Goal: Information Seeking & Learning: Compare options

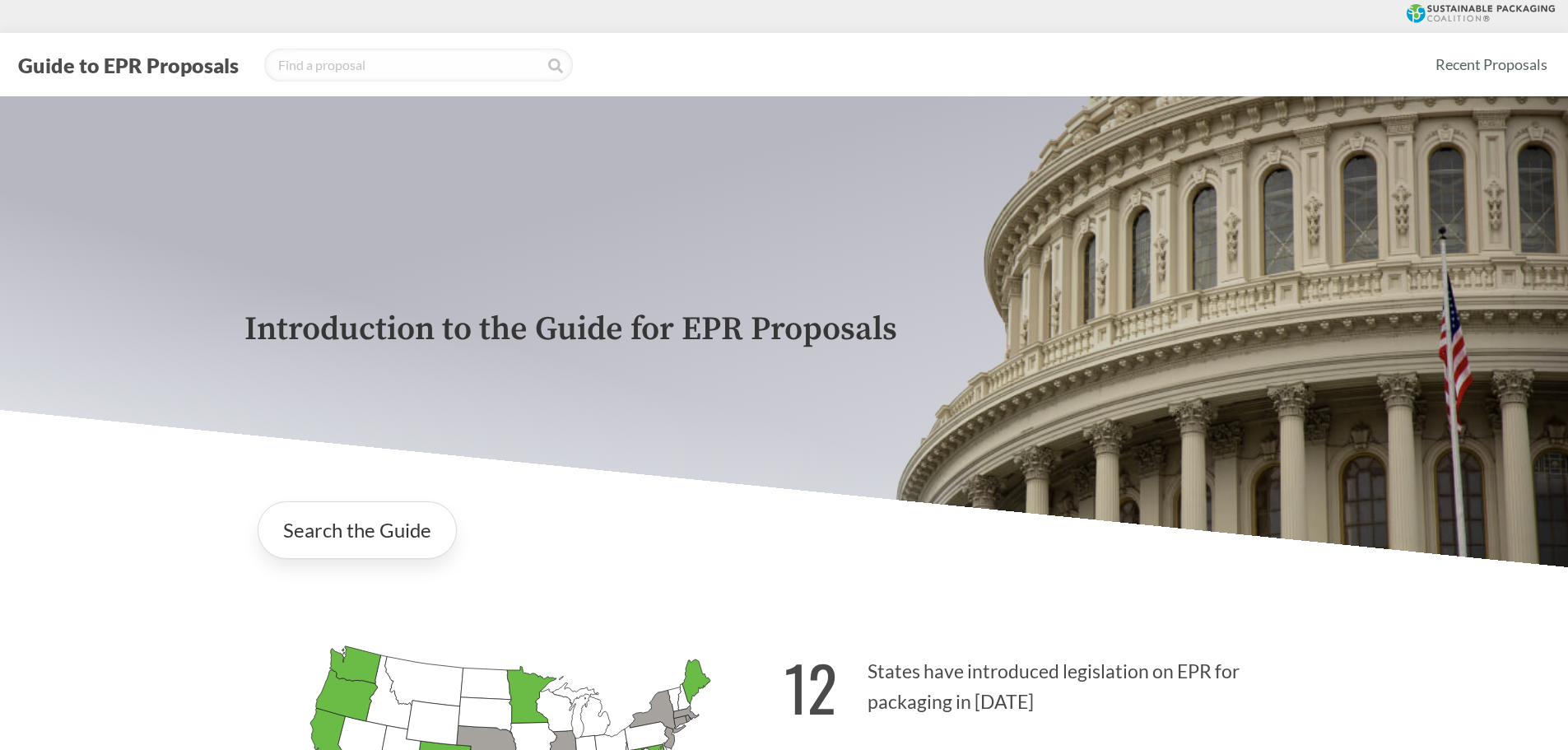
scroll to position [666, 0]
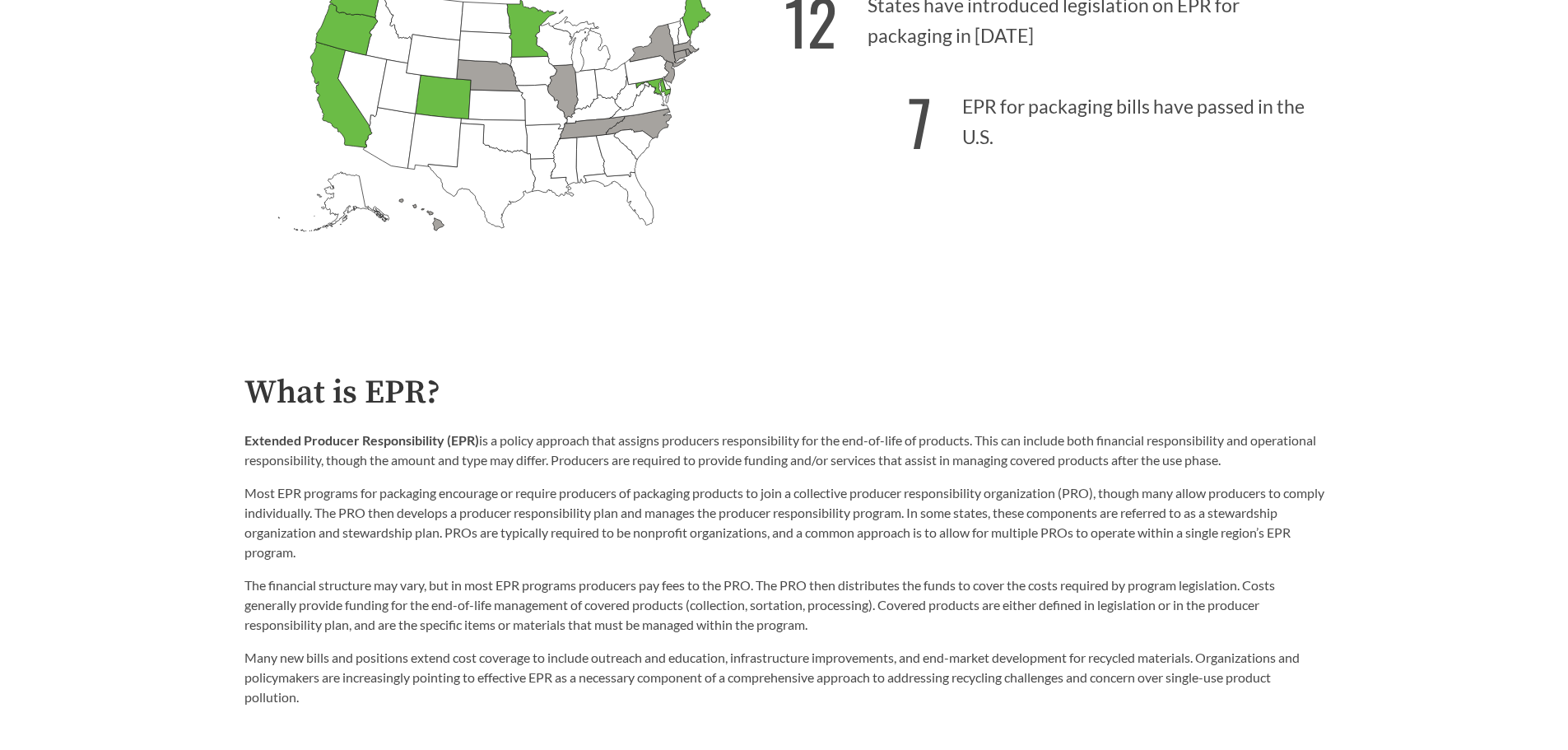
click at [1021, 294] on div "12 States have introduced legislation on EPR for packaging in [DATE] 7 EPR for …" at bounding box center [1054, 136] width 540 height 343
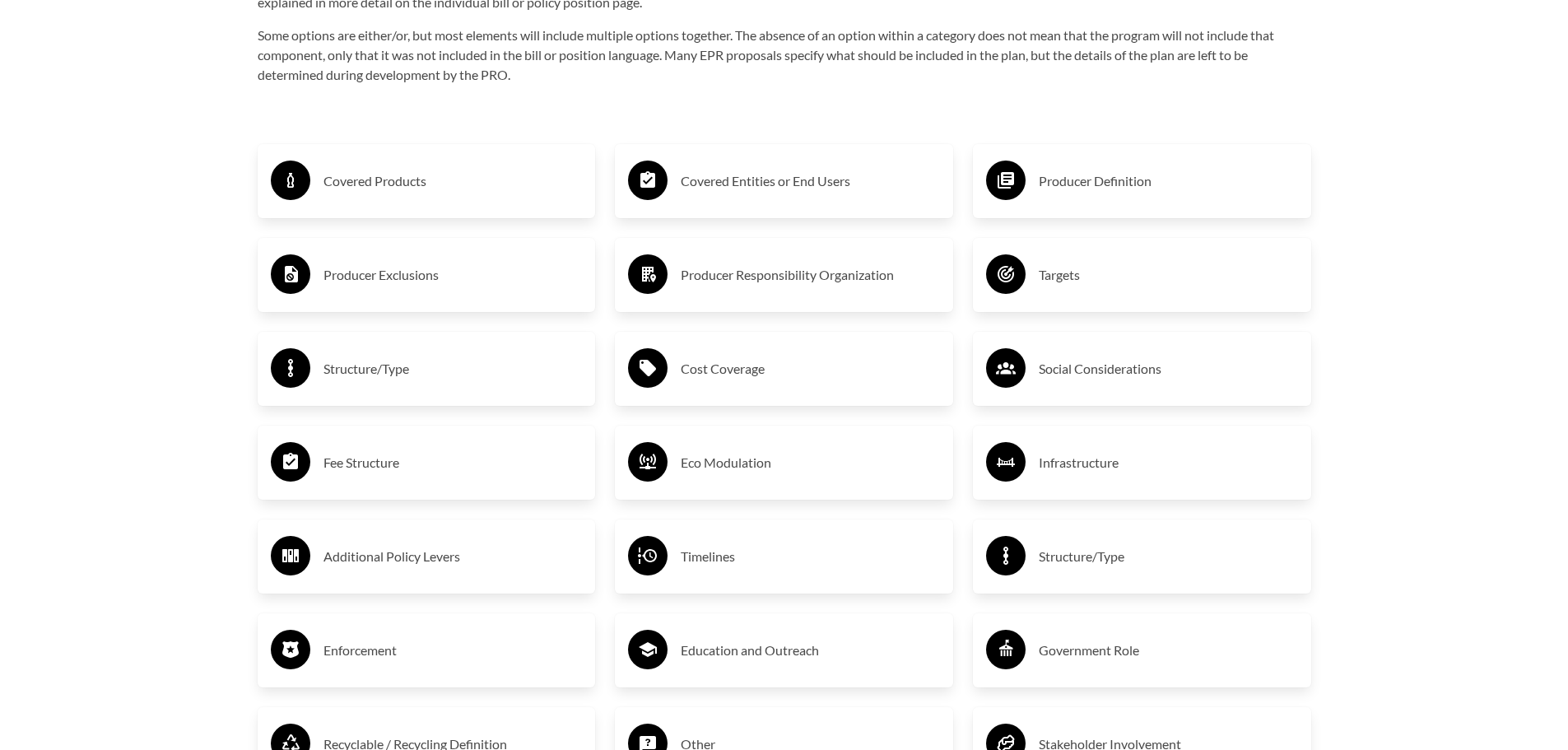
scroll to position [2889, 0]
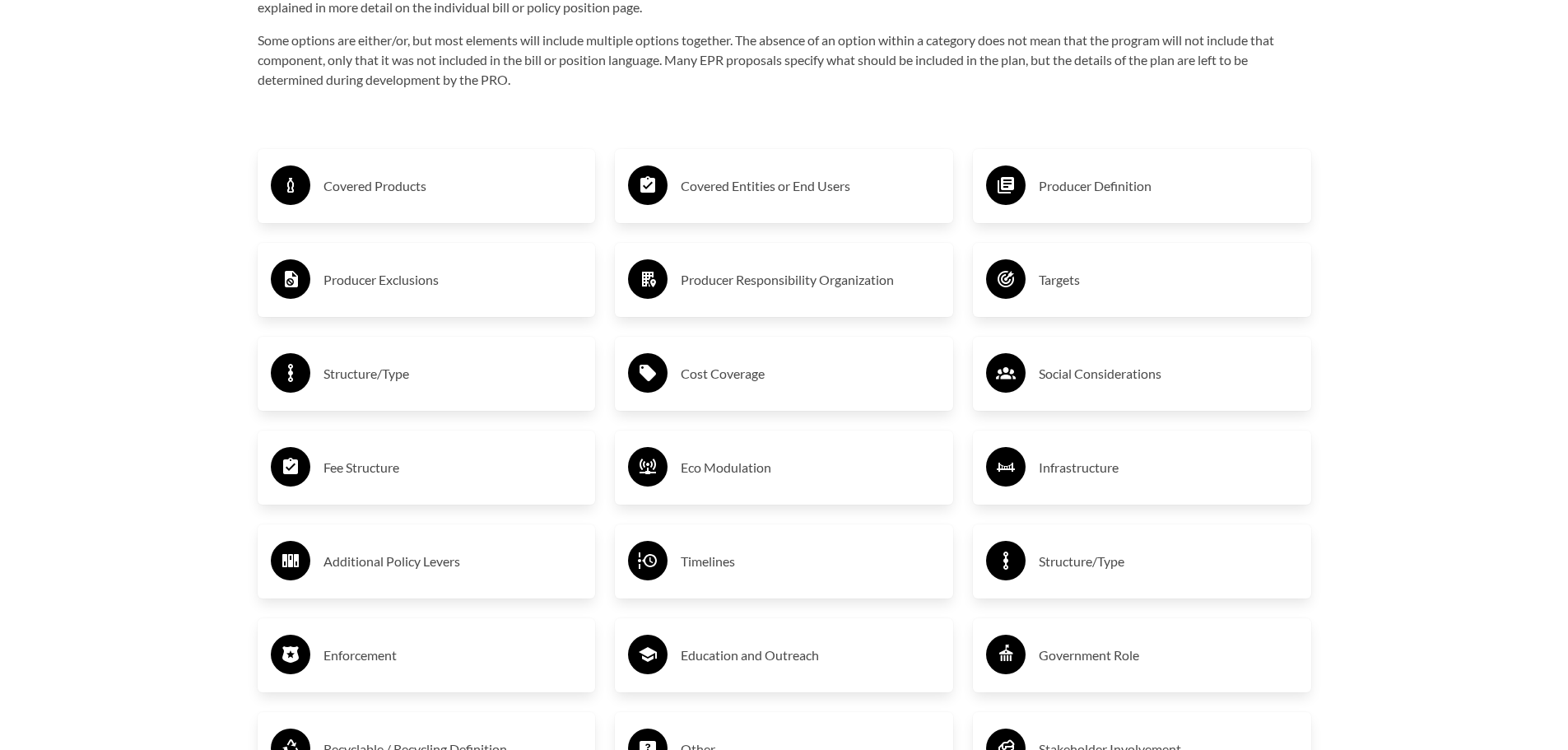
scroll to position [2964, 0]
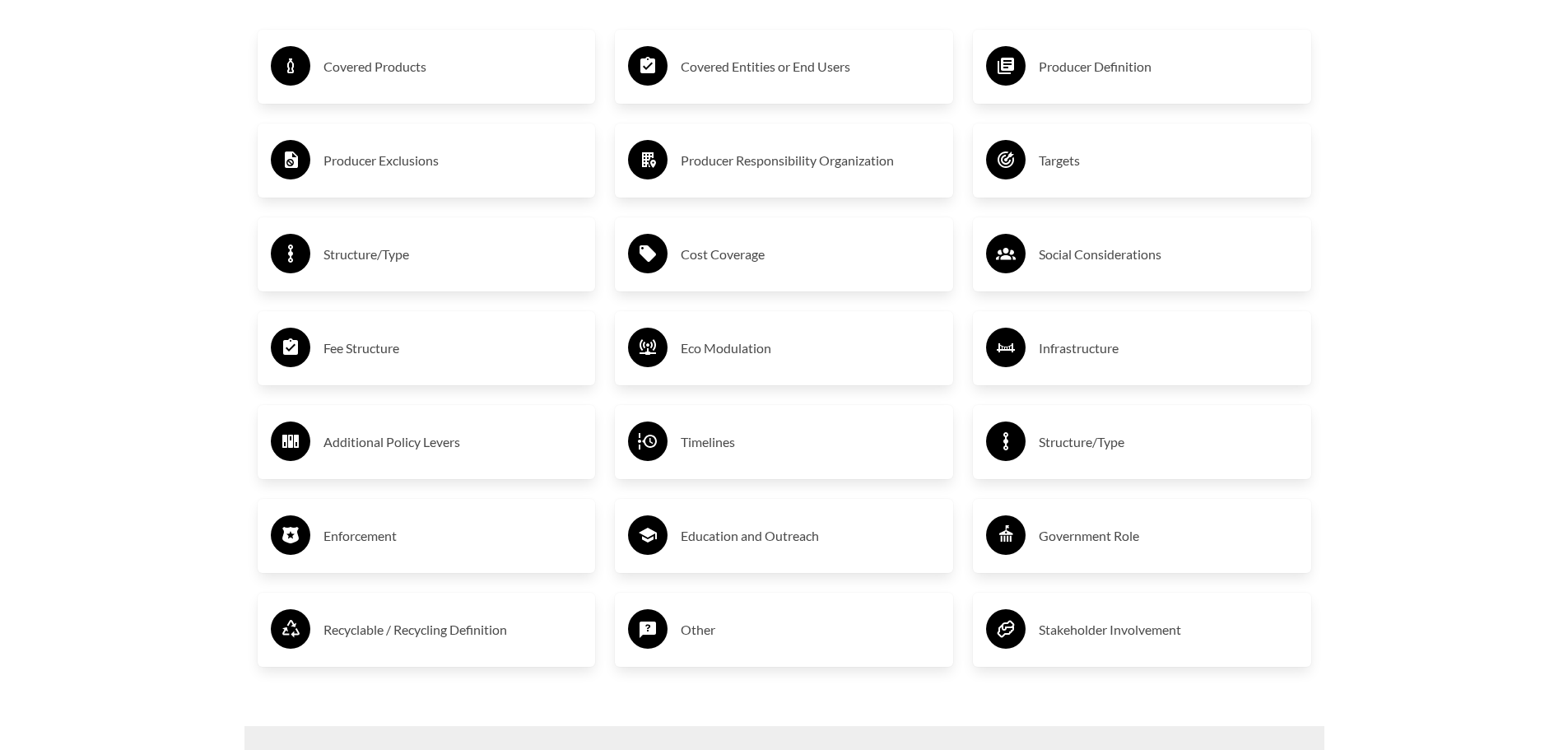
click at [745, 58] on h3 "Covered Entities or End Users" at bounding box center [811, 67] width 259 height 27
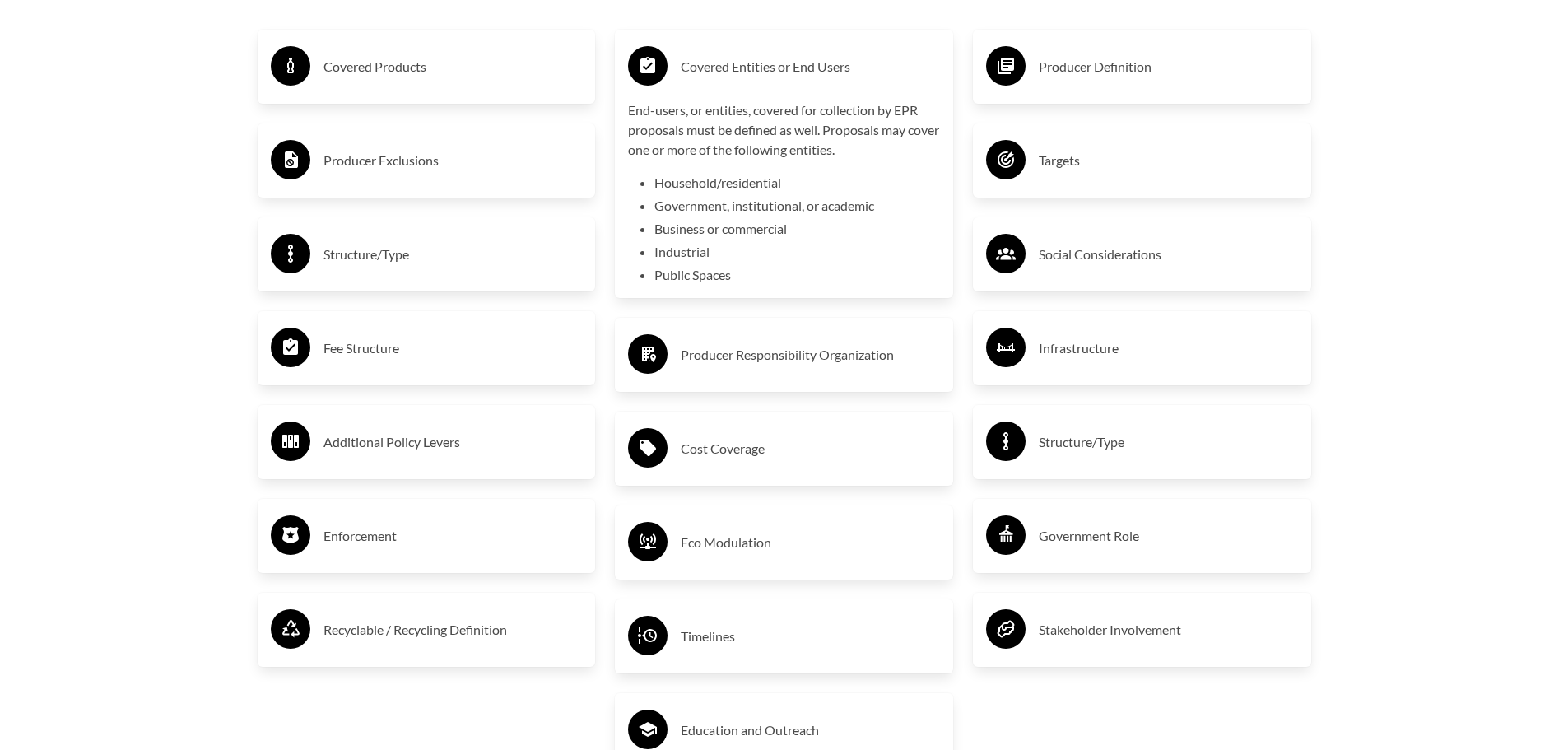
click at [478, 57] on h3 "Covered Products" at bounding box center [453, 67] width 259 height 27
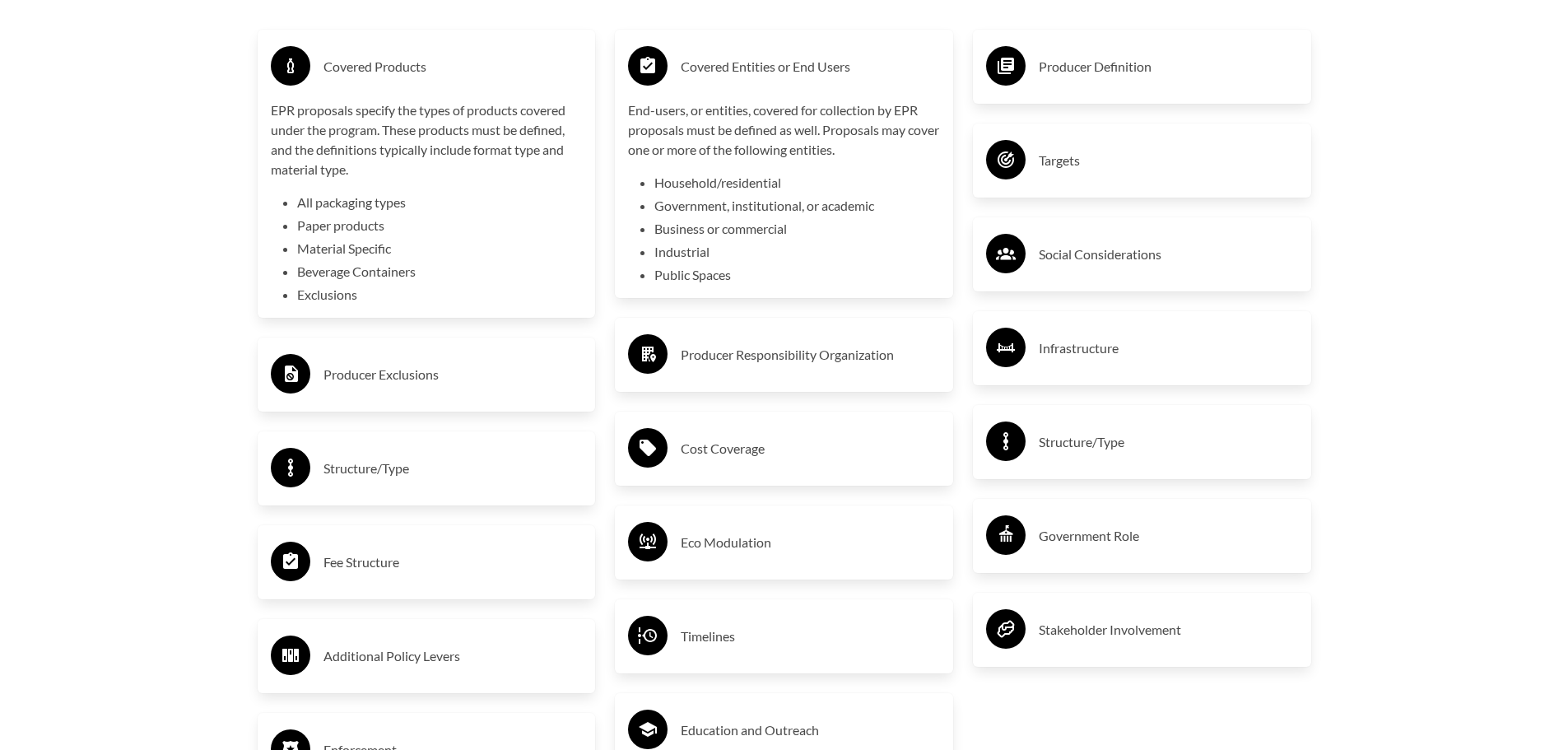
click at [992, 83] on circle at bounding box center [1005, 65] width 39 height 39
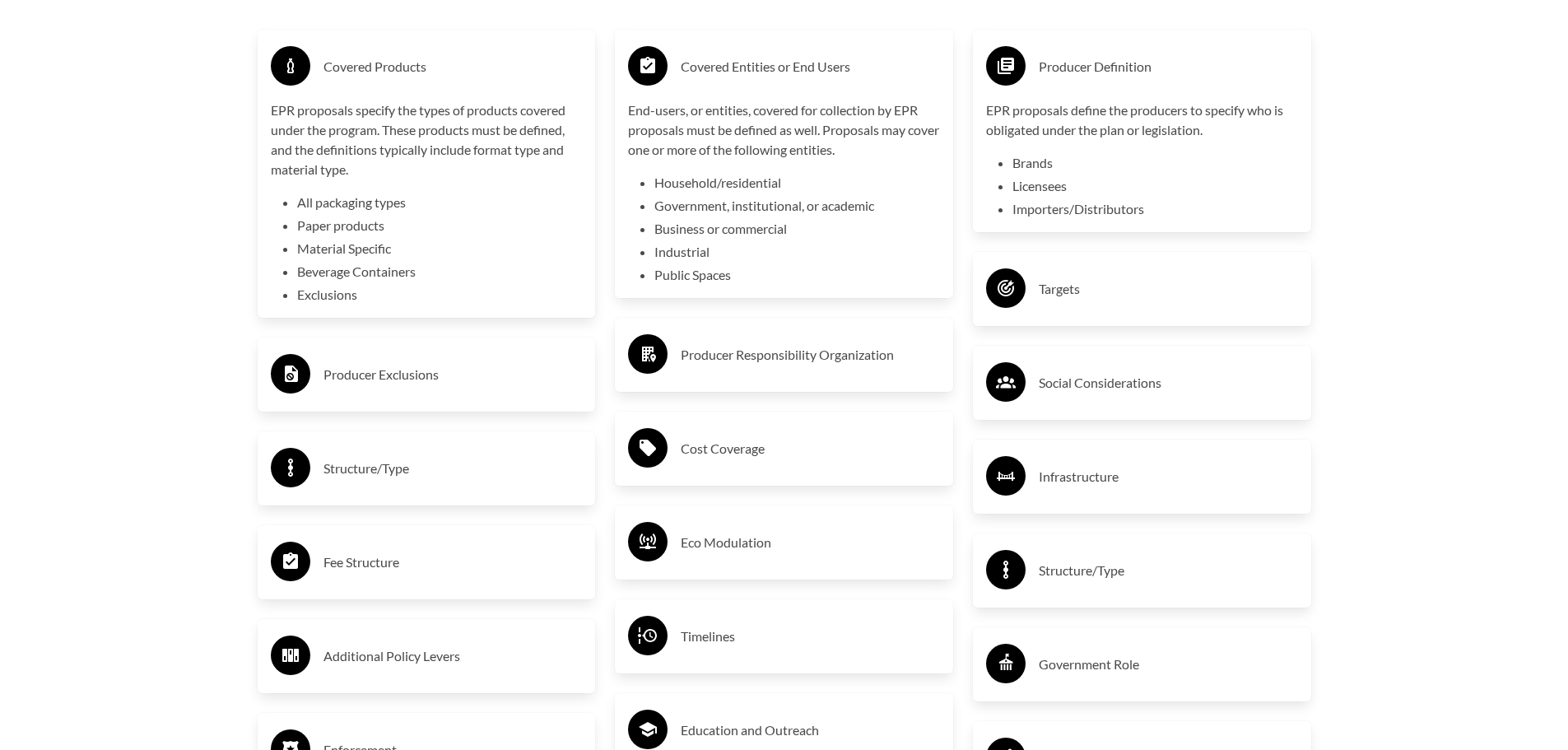
click at [394, 381] on h3 "Producer Exclusions" at bounding box center [453, 375] width 259 height 27
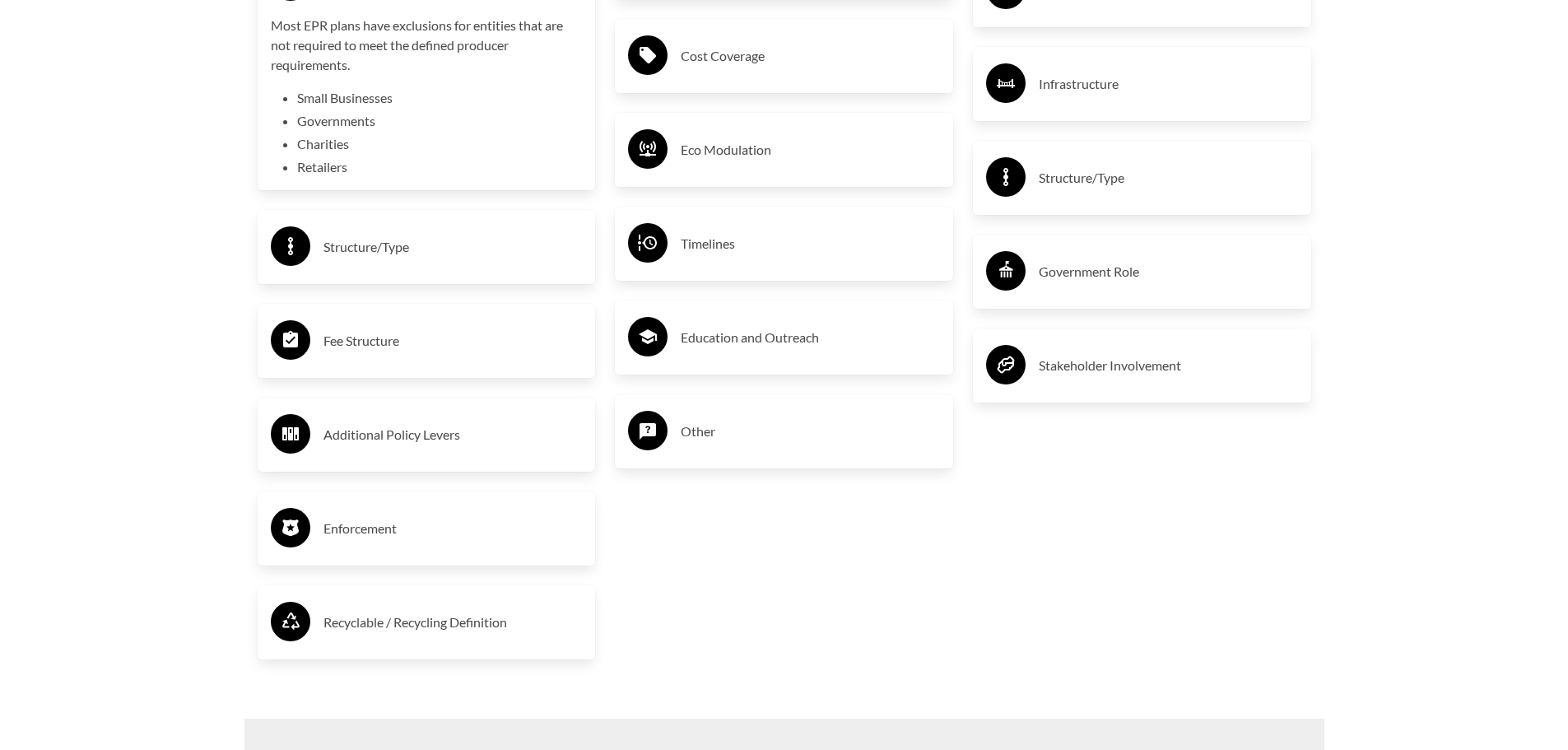
scroll to position [3375, 0]
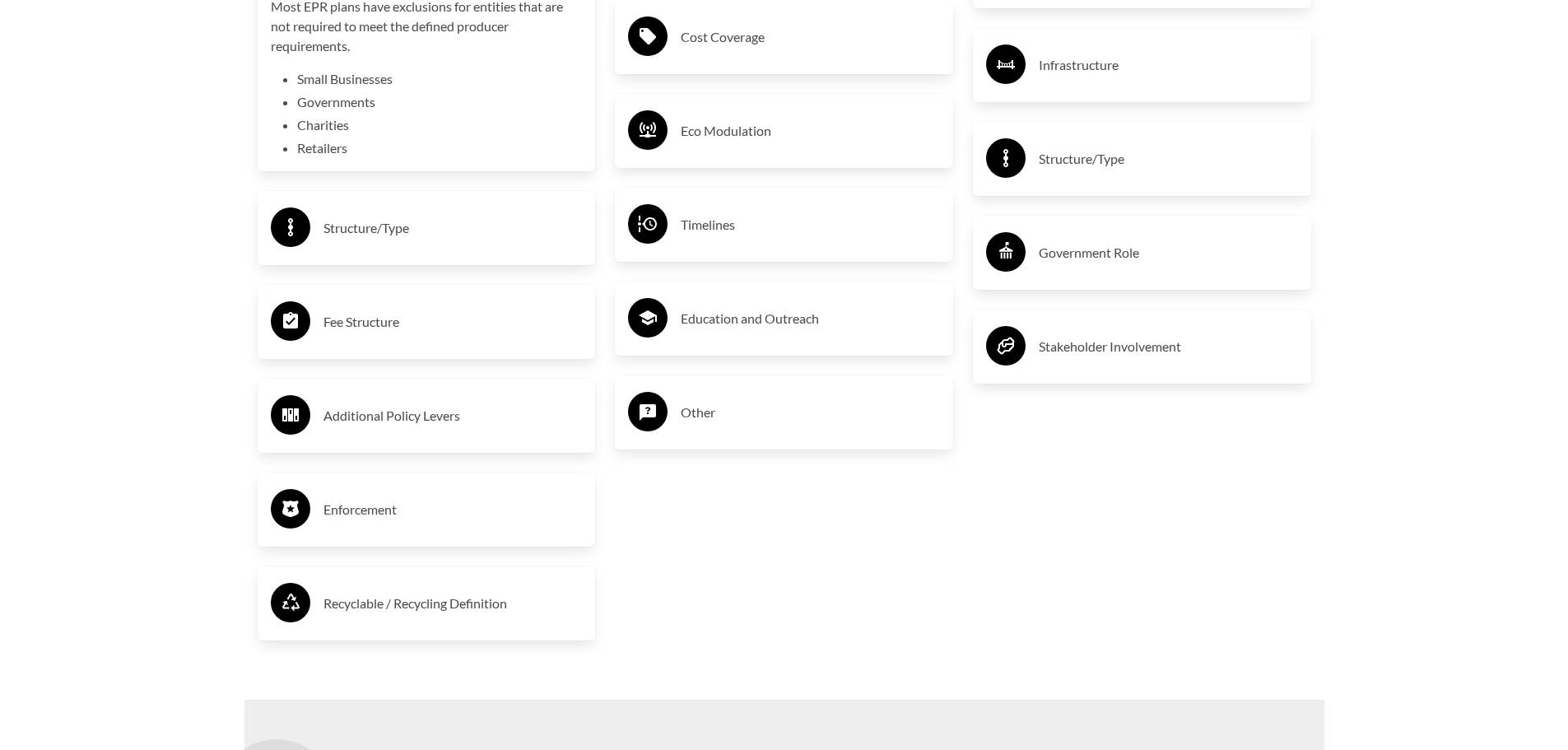
click at [366, 513] on h3 "Enforcement" at bounding box center [453, 510] width 259 height 27
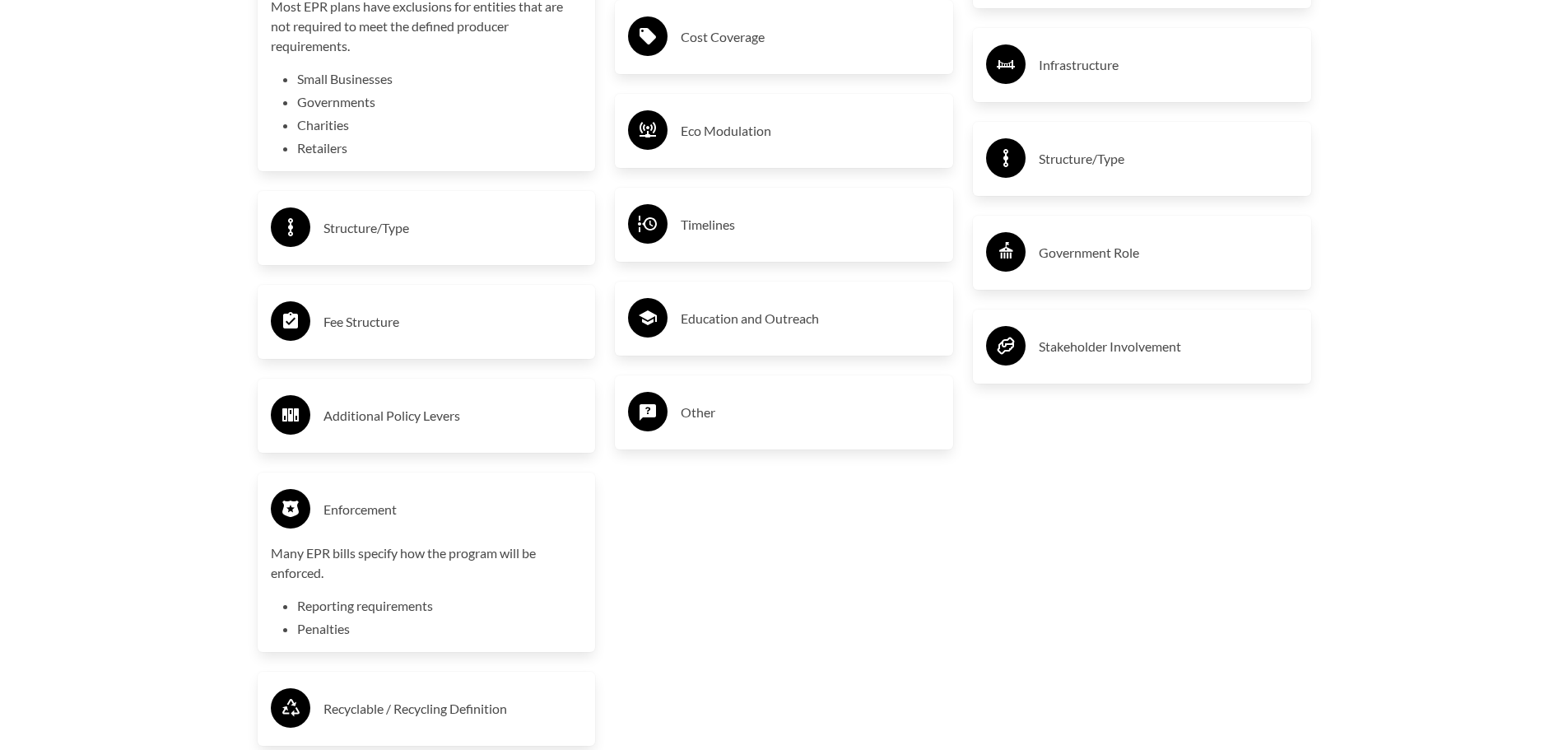
click at [391, 331] on h3 "Fee Structure" at bounding box center [453, 323] width 259 height 27
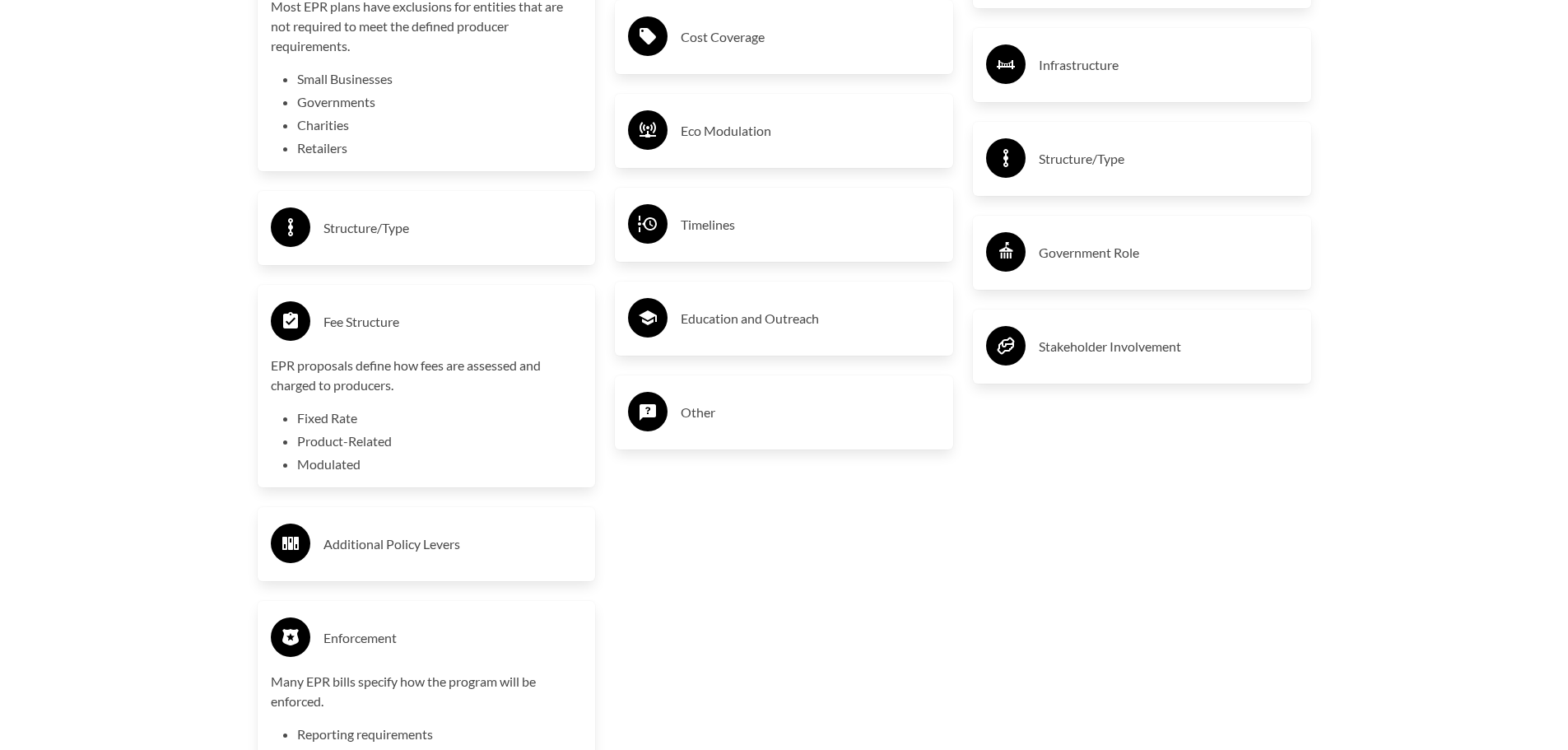
click at [669, 244] on div "Timelines" at bounding box center [783, 225] width 312 height 48
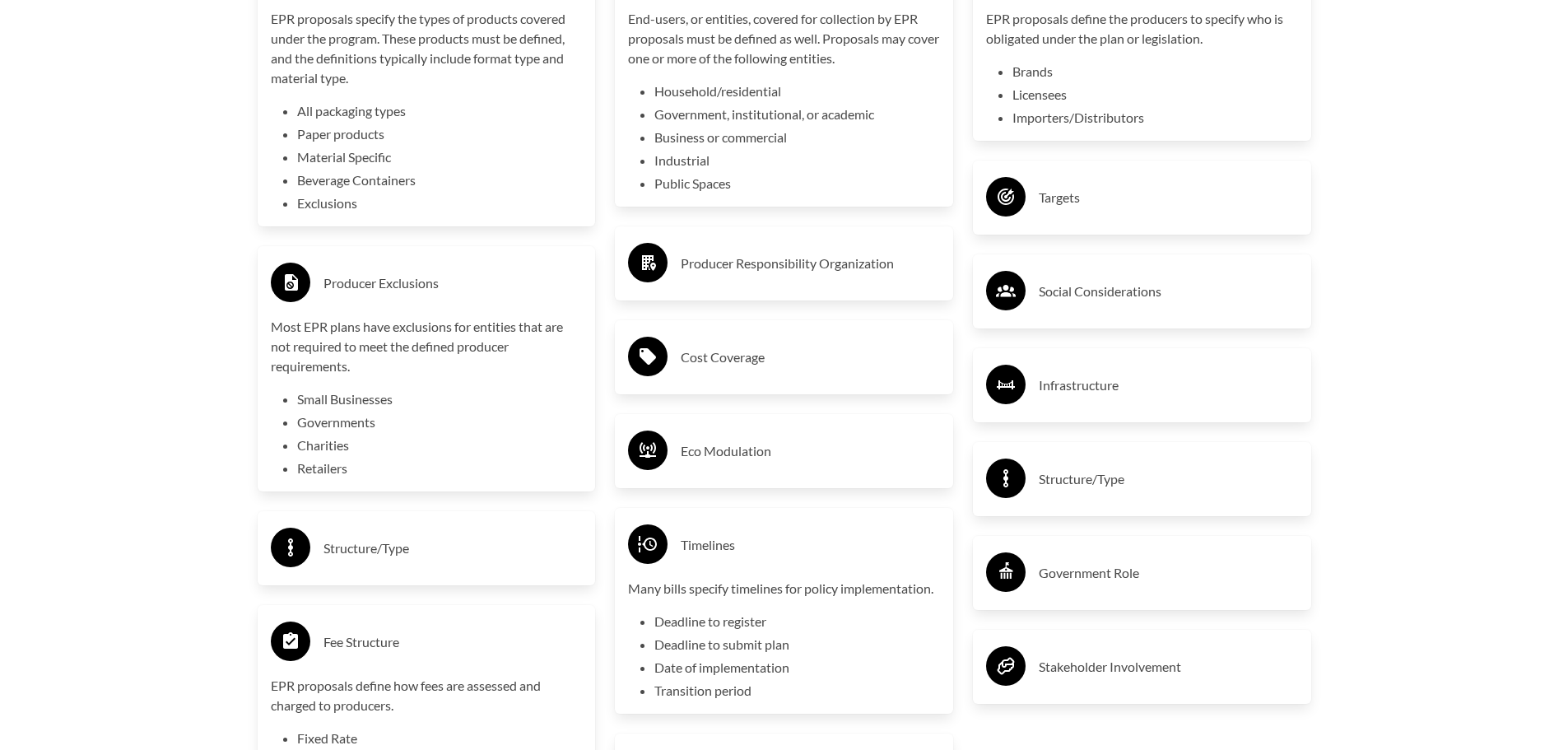
scroll to position [2964, 0]
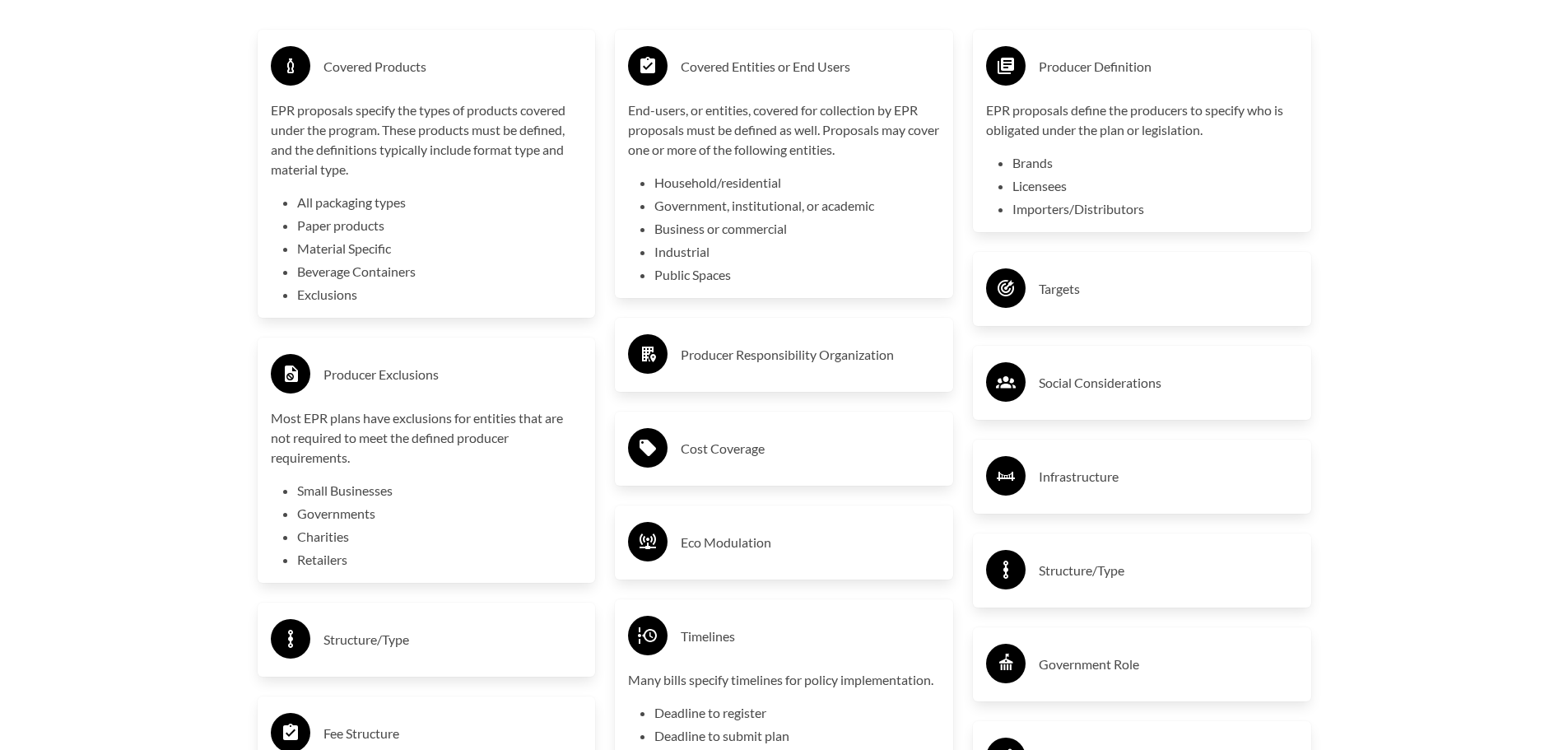
click at [1040, 168] on li "Brands" at bounding box center [1154, 162] width 285 height 20
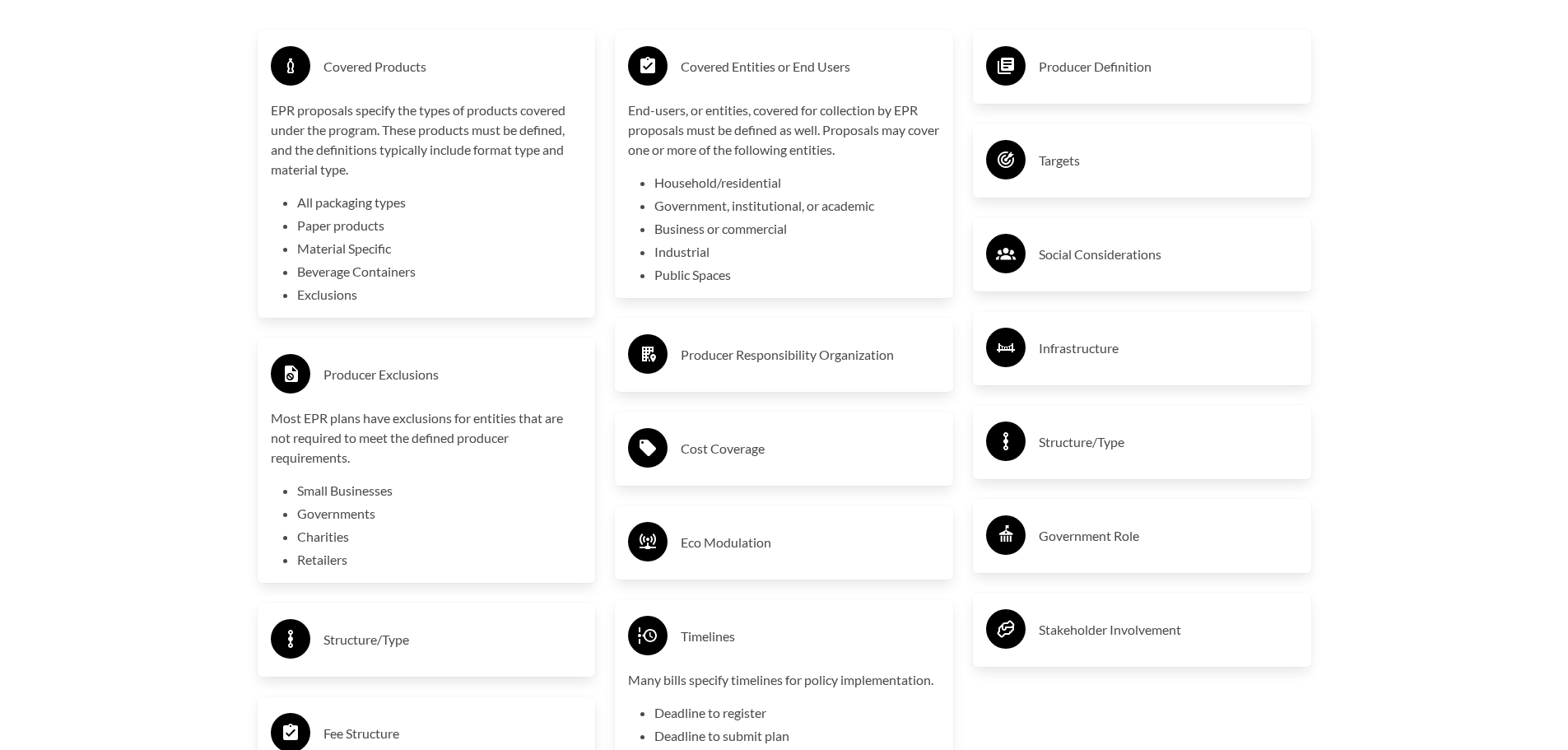
click at [1054, 63] on h3 "Producer Definition" at bounding box center [1168, 67] width 259 height 27
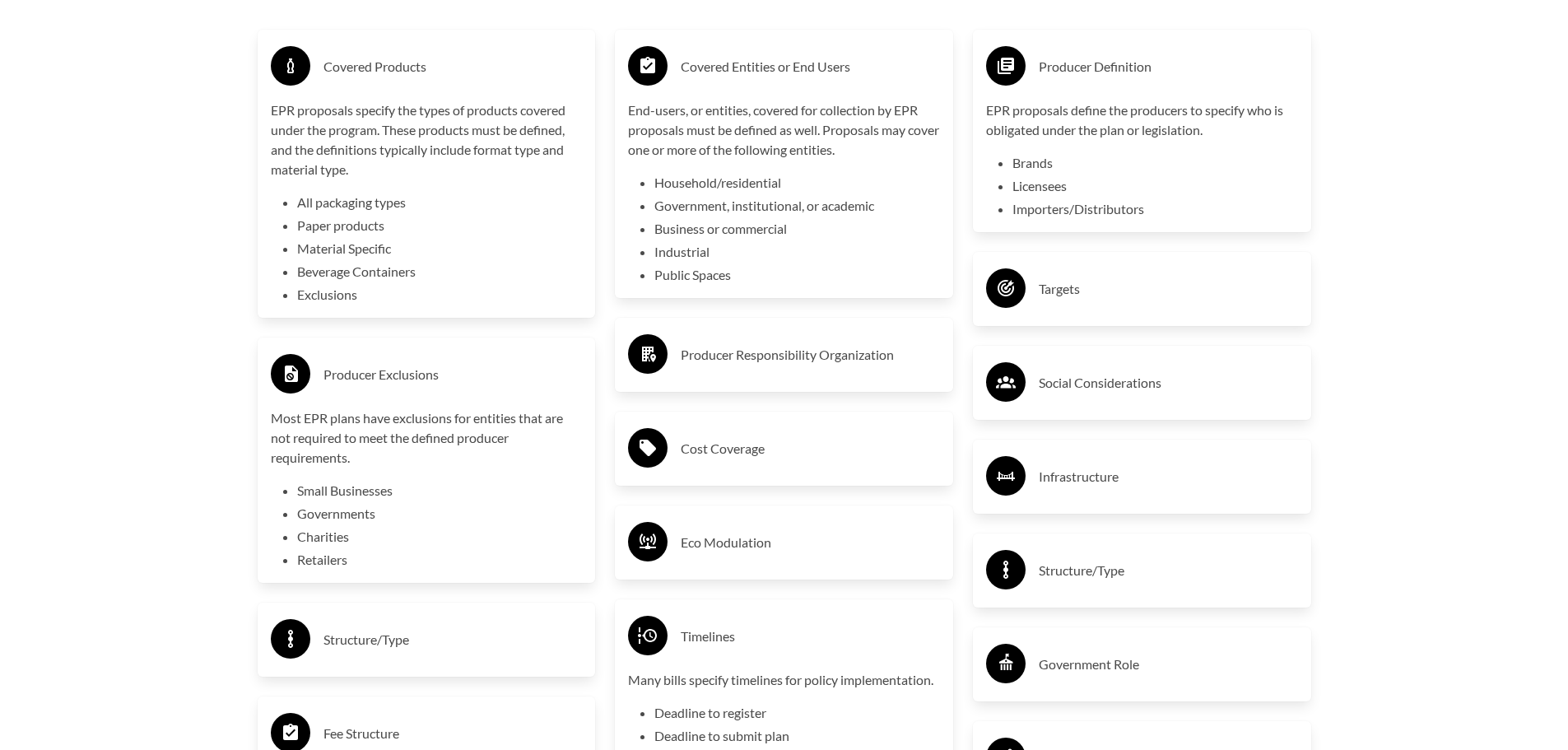
click at [1076, 122] on p "EPR proposals define the producers to specify who is obligated under the plan o…" at bounding box center [1142, 119] width 312 height 39
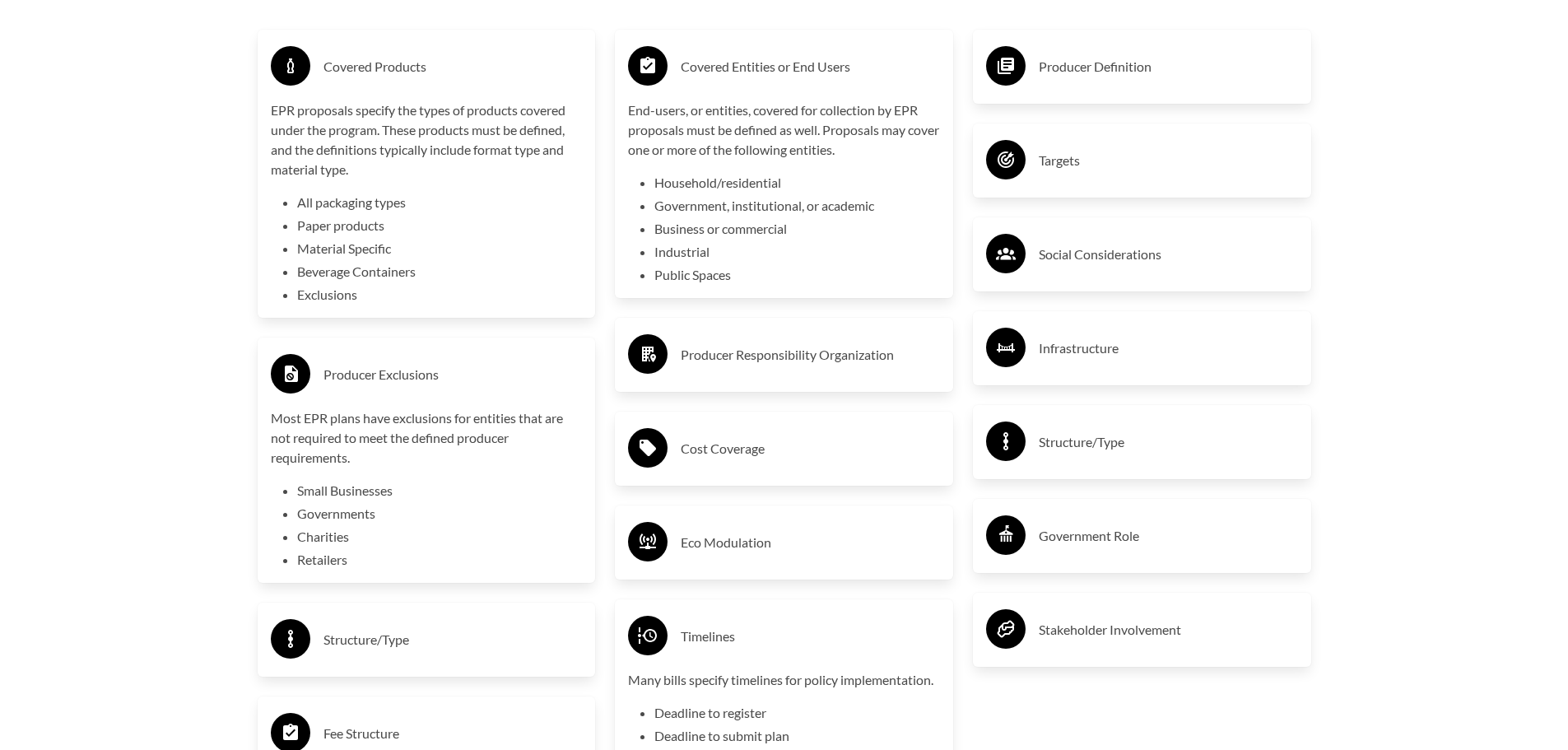
click at [1069, 63] on h3 "Producer Definition" at bounding box center [1168, 67] width 259 height 27
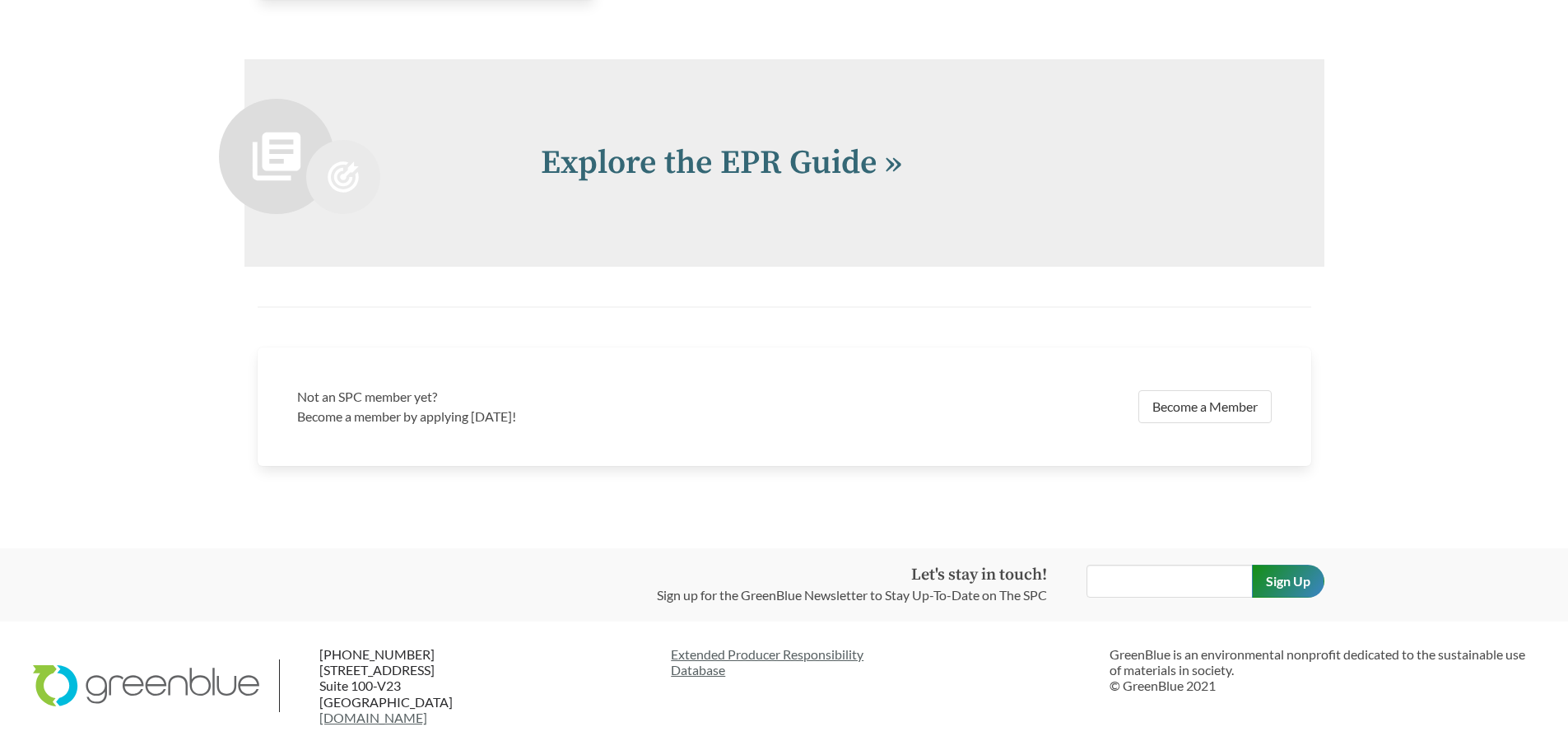
scroll to position [4253, 0]
click at [761, 169] on link "Explore the EPR Guide »" at bounding box center [721, 162] width 361 height 41
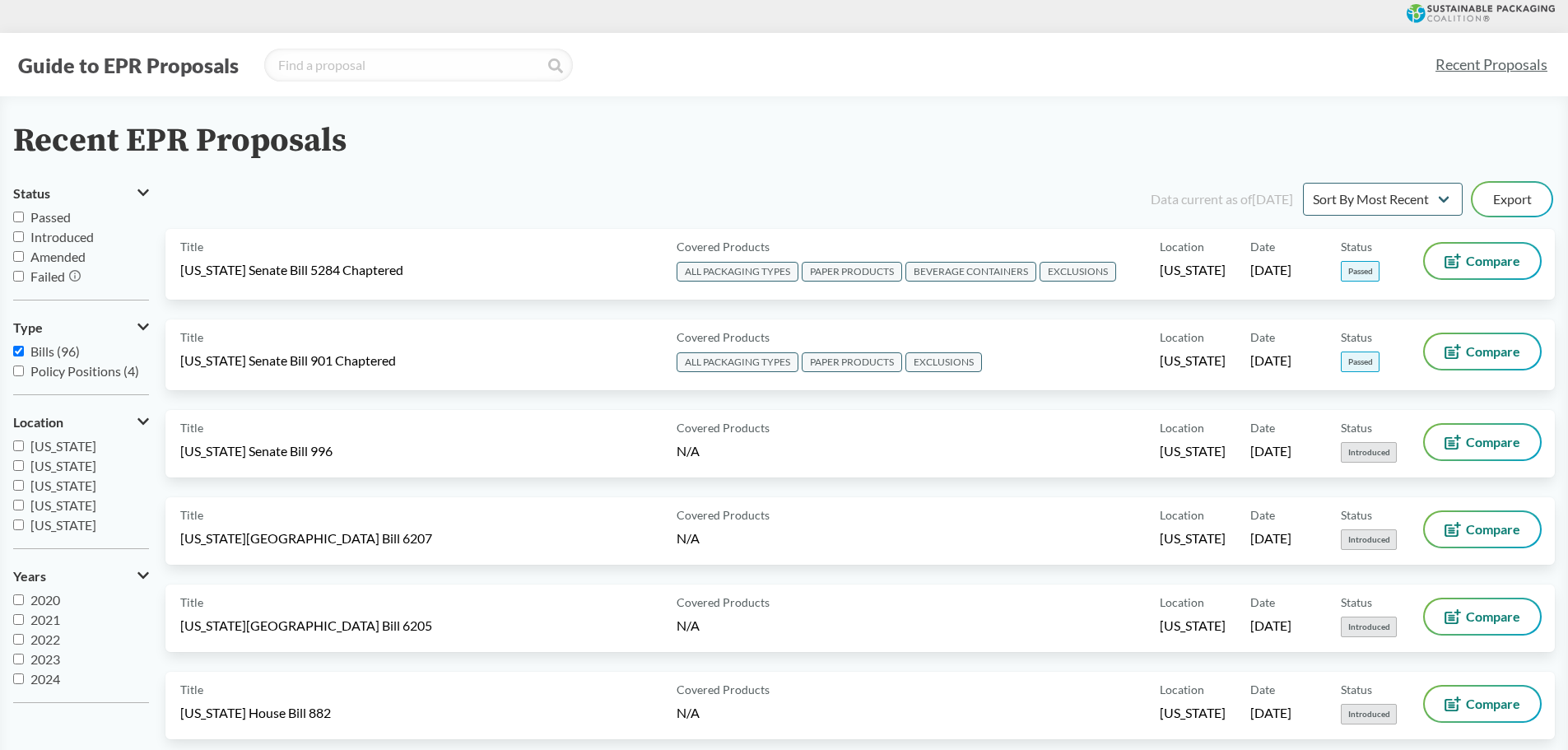
click at [19, 218] on input "Passed" at bounding box center [18, 217] width 10 height 10
checkbox input "true"
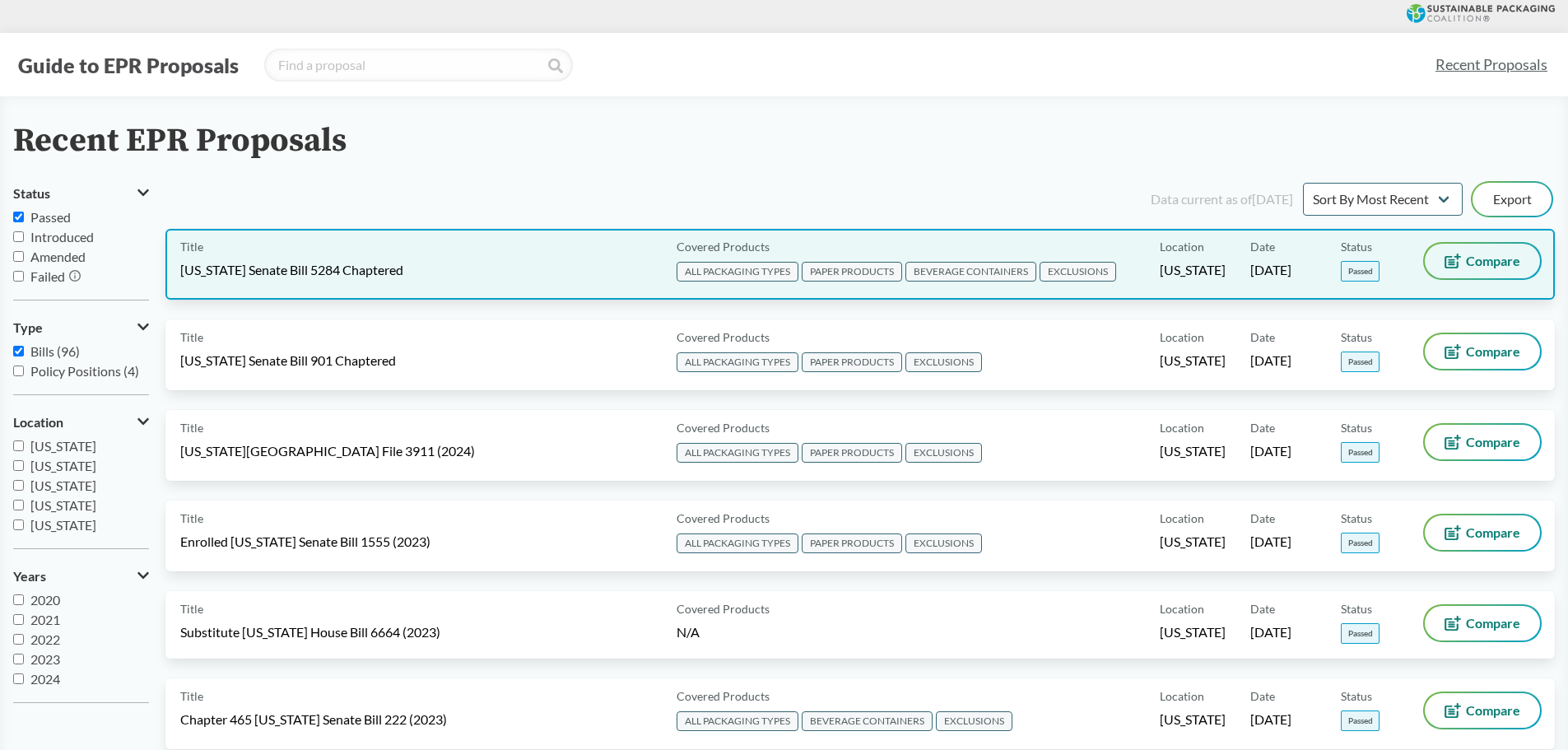
click at [1479, 255] on span "Compare" at bounding box center [1493, 261] width 54 height 13
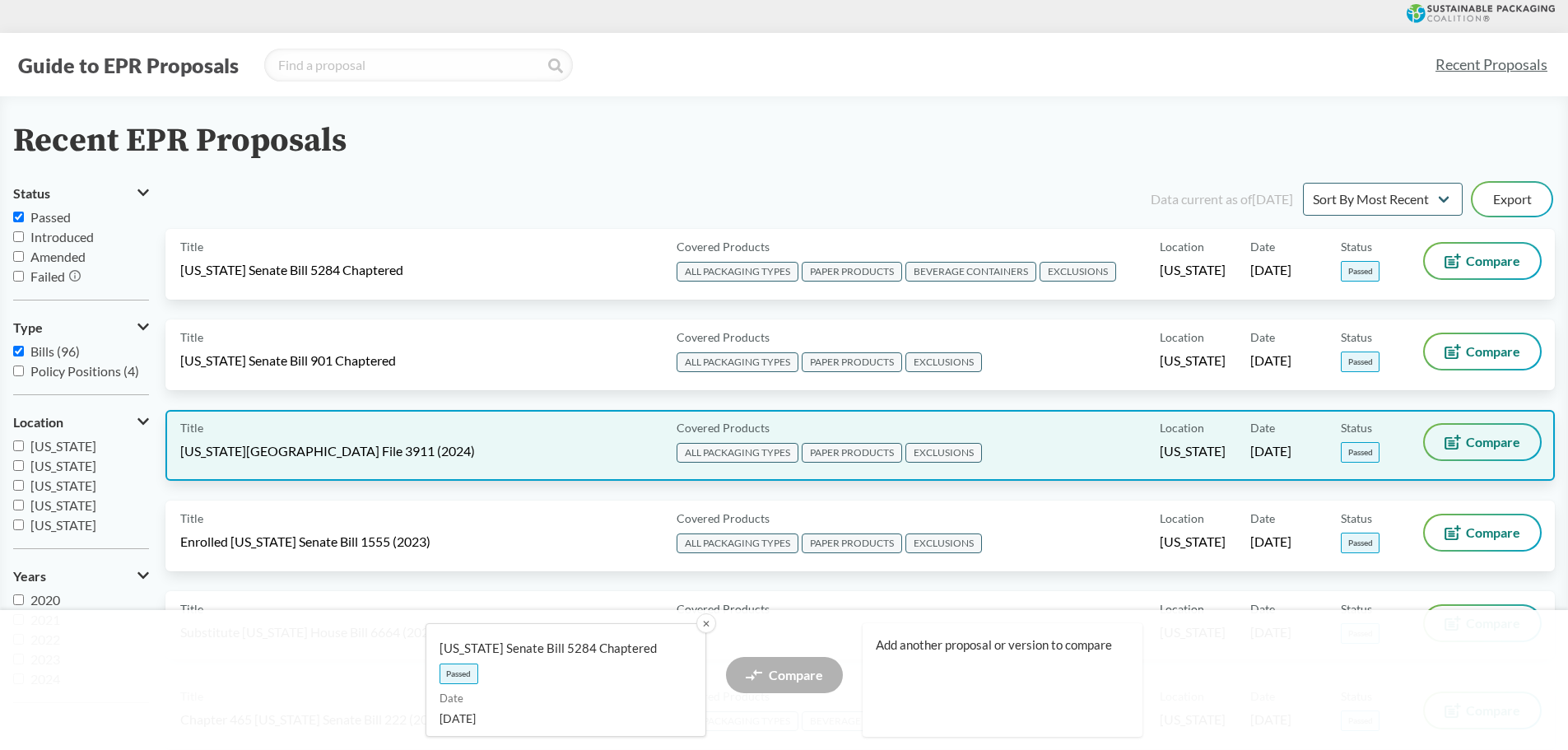
click at [1486, 447] on span "Compare" at bounding box center [1493, 442] width 54 height 13
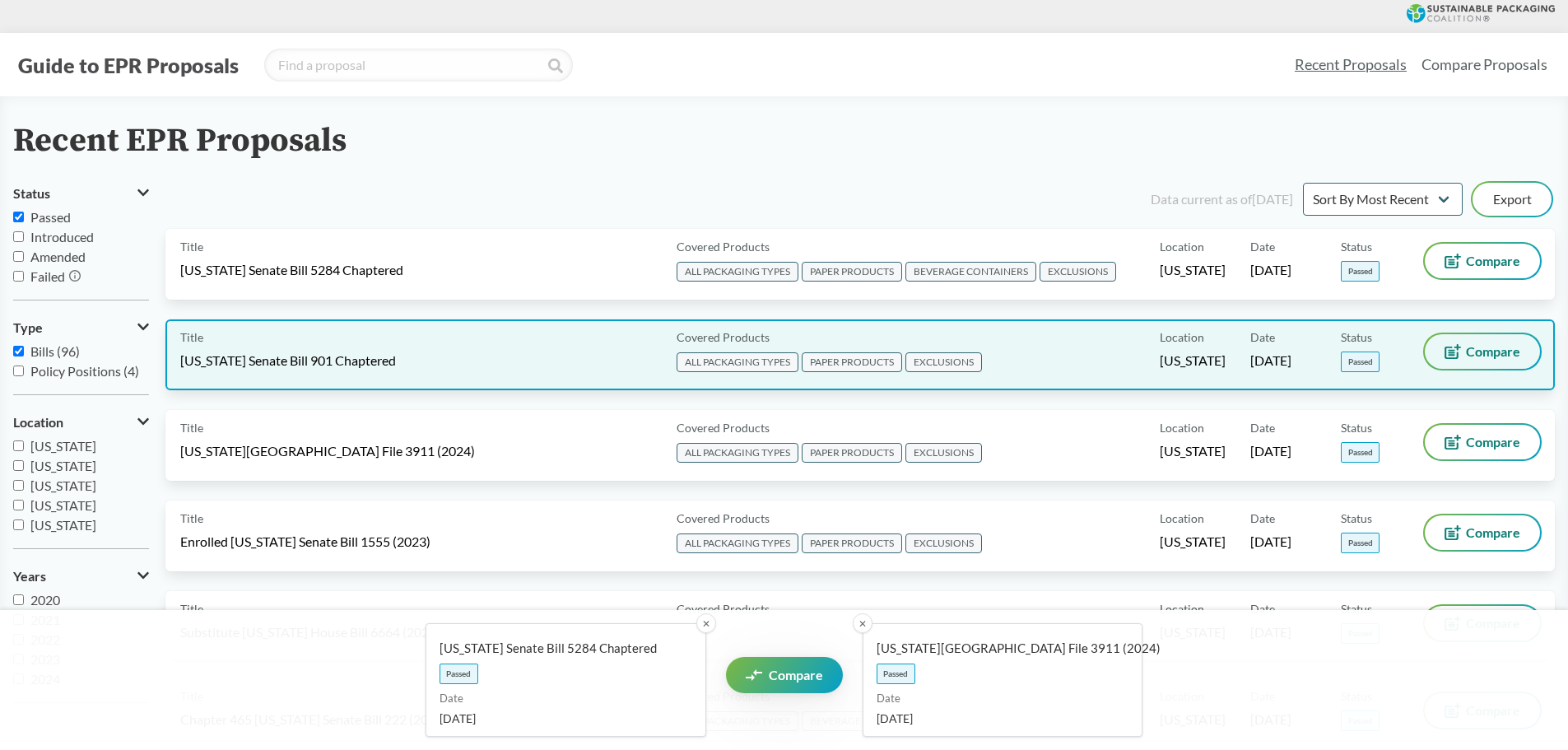
click at [1476, 346] on span "Compare" at bounding box center [1493, 352] width 54 height 13
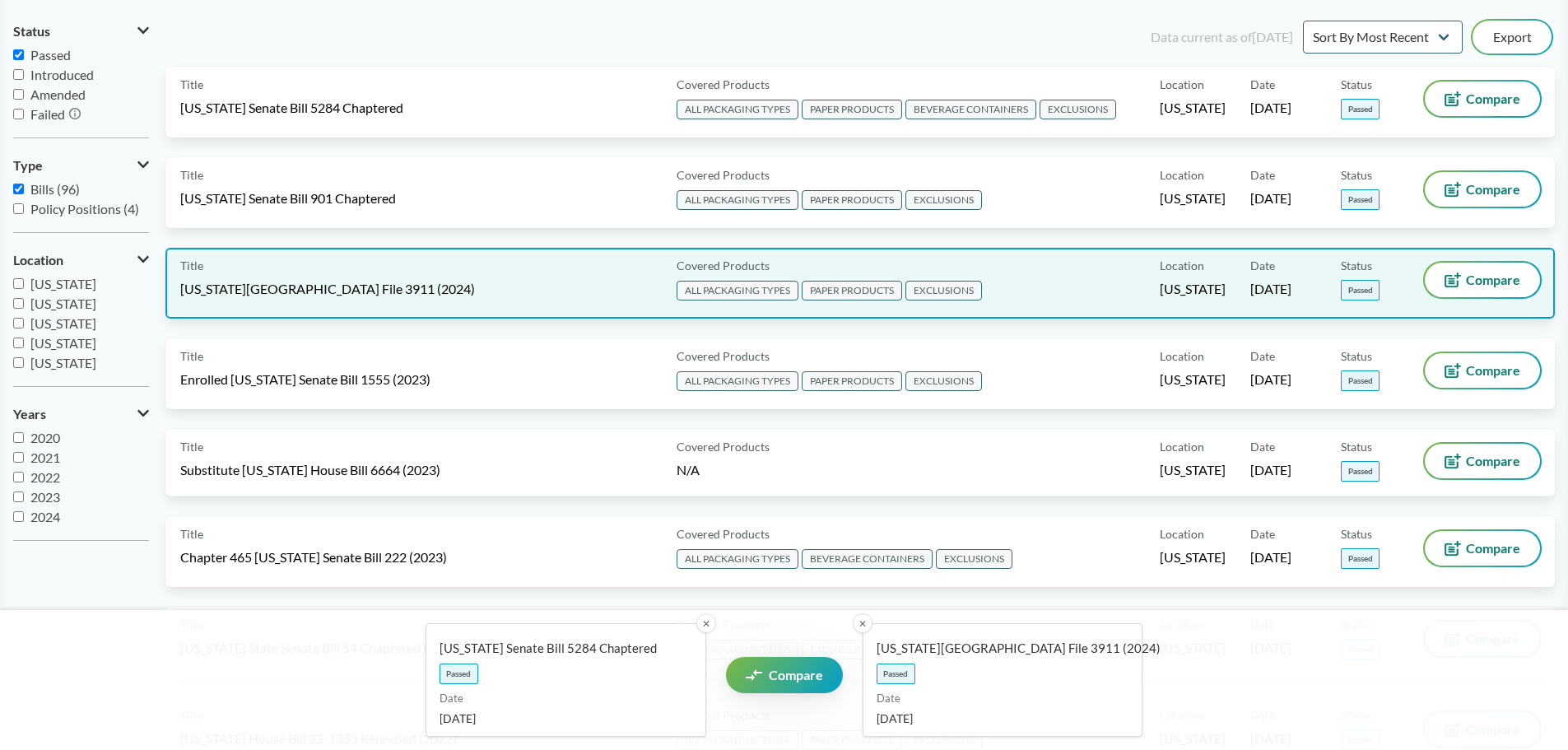
scroll to position [165, 0]
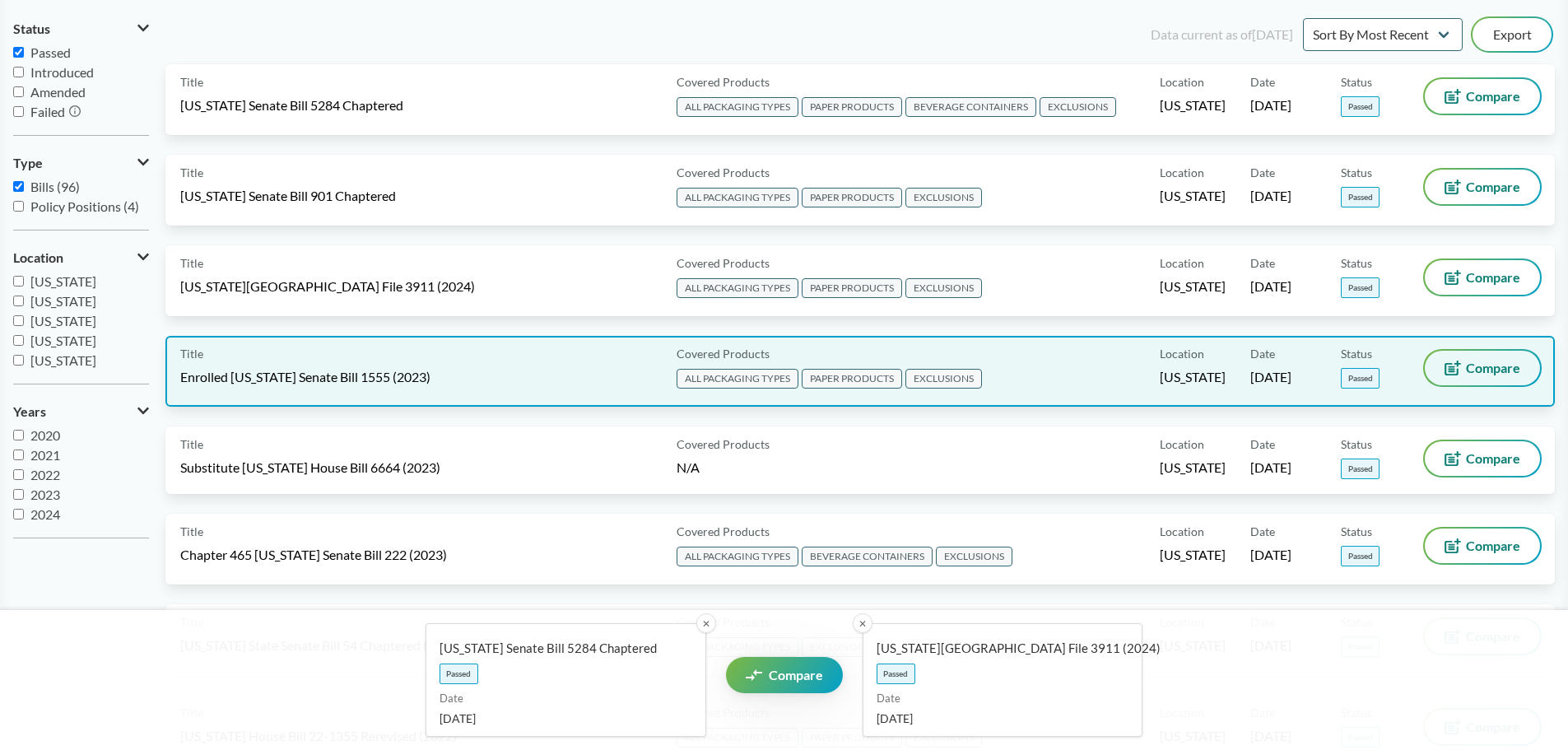
click at [1470, 369] on span "Compare" at bounding box center [1493, 368] width 54 height 13
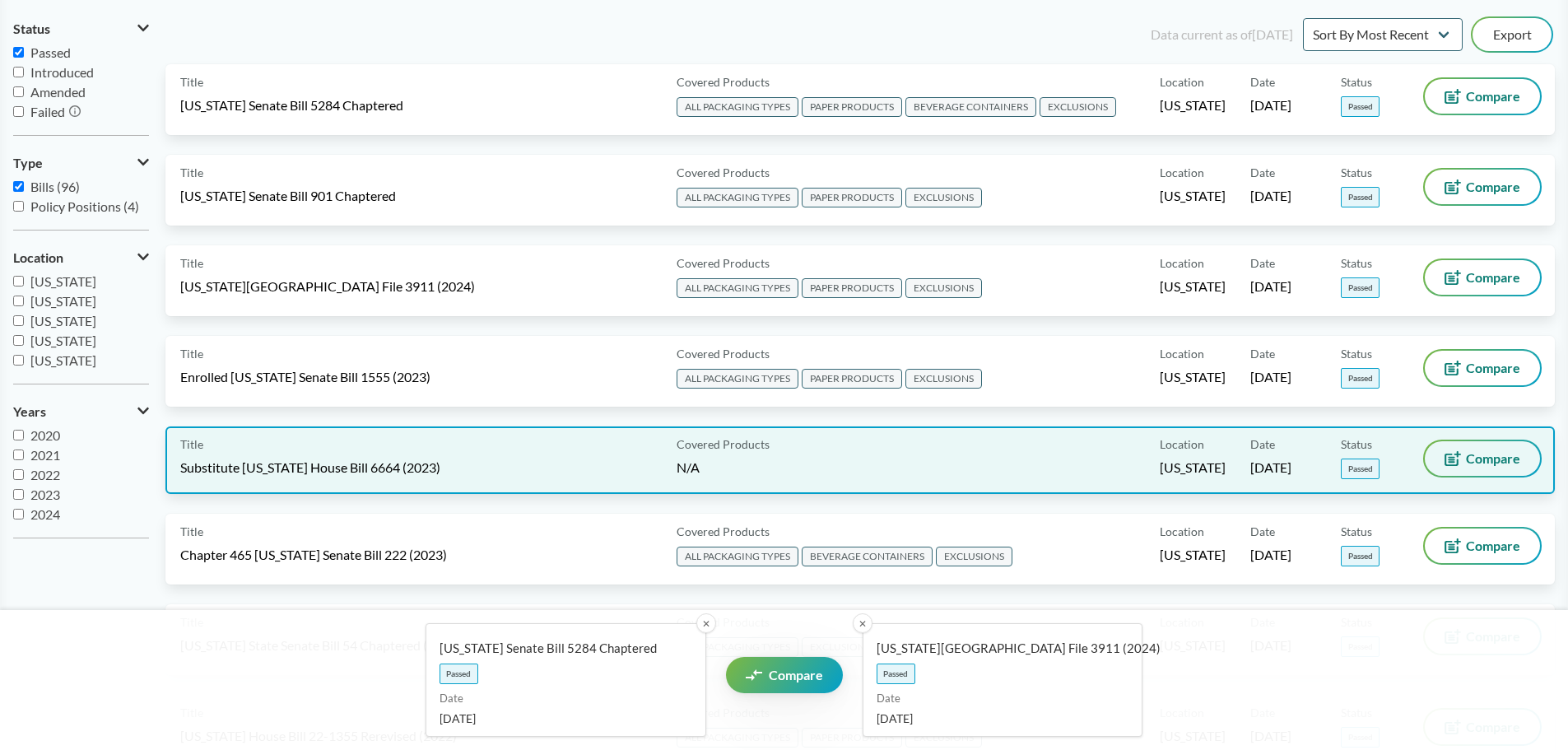
click at [1471, 455] on span "Compare" at bounding box center [1493, 459] width 54 height 13
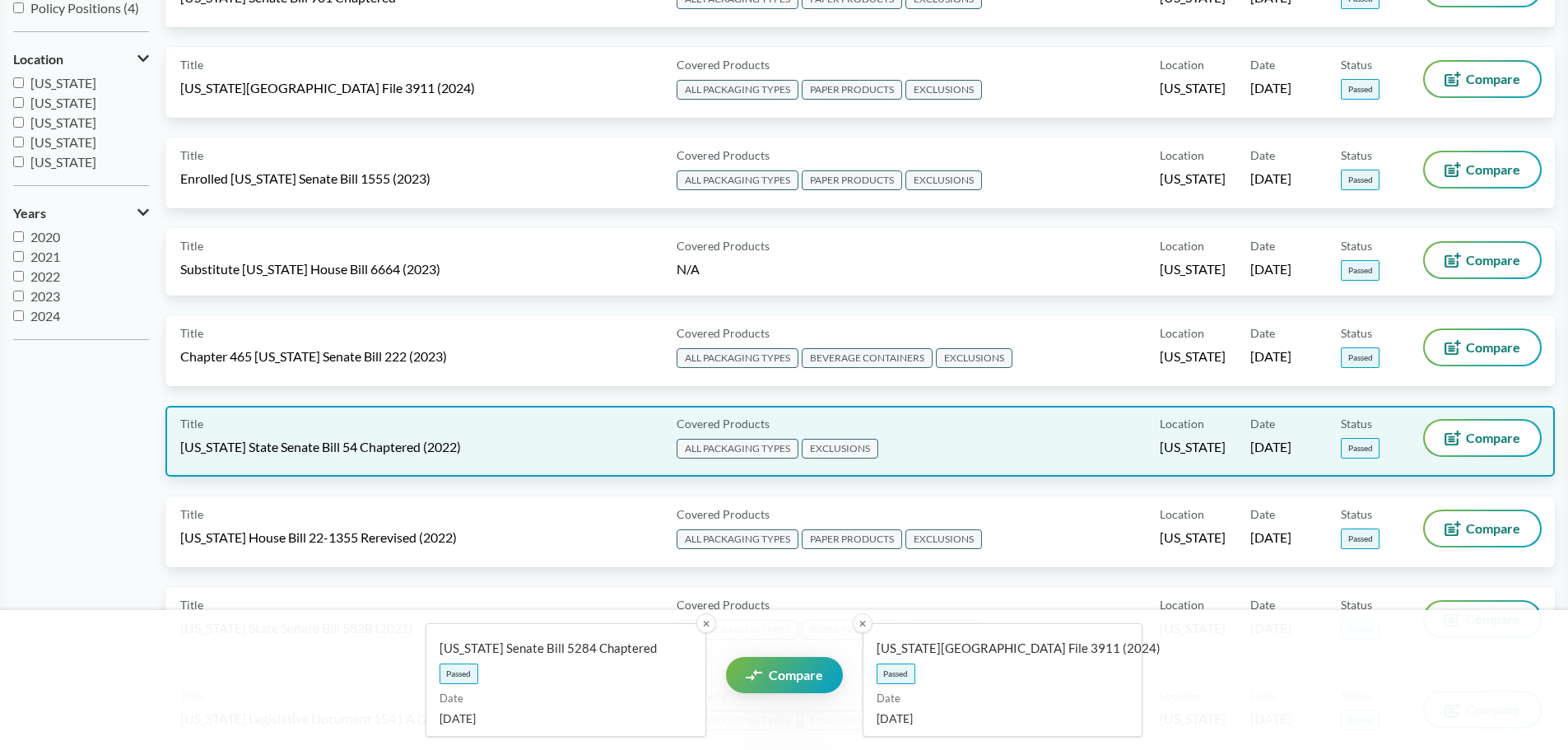
scroll to position [411, 0]
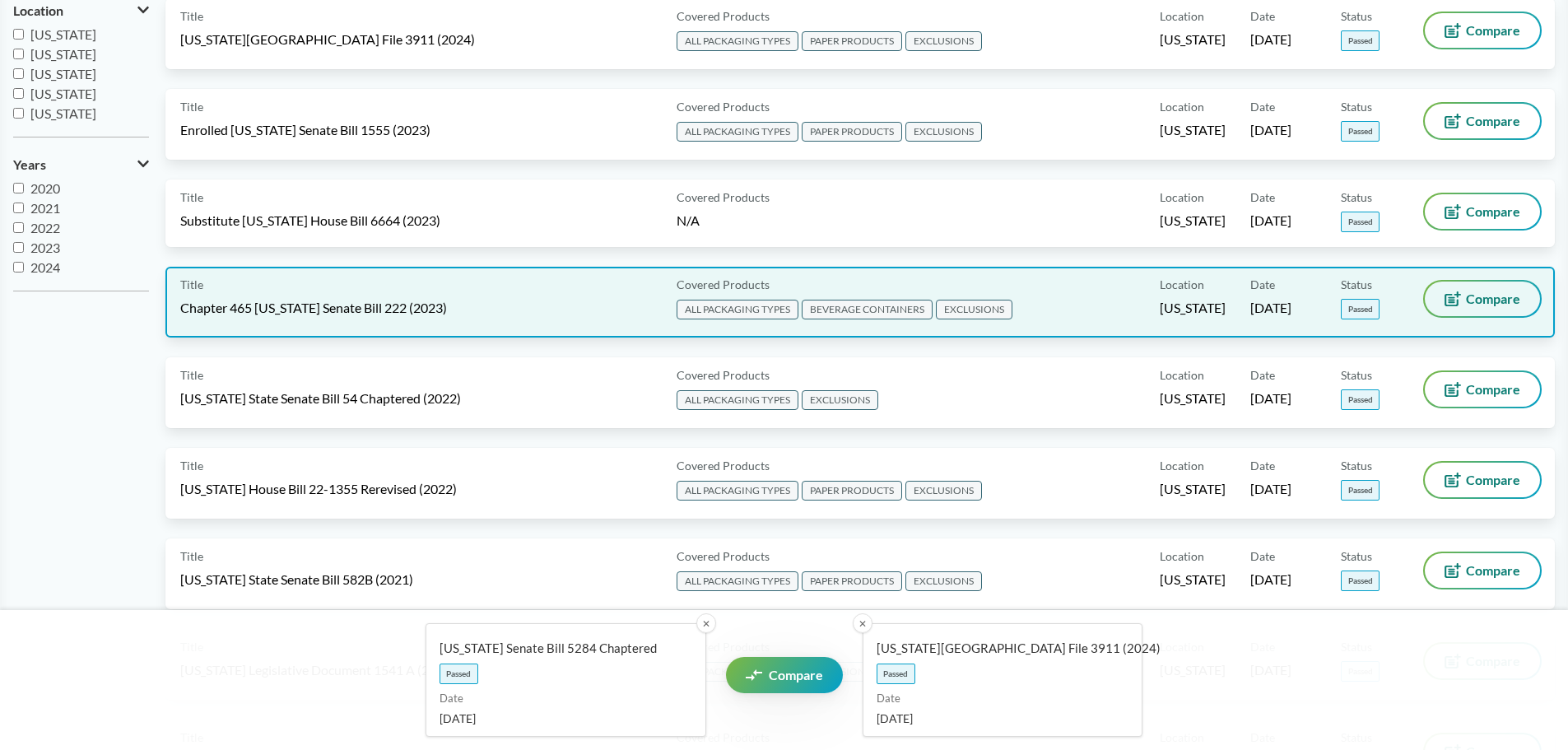
click at [1475, 307] on button "Compare" at bounding box center [1482, 299] width 115 height 34
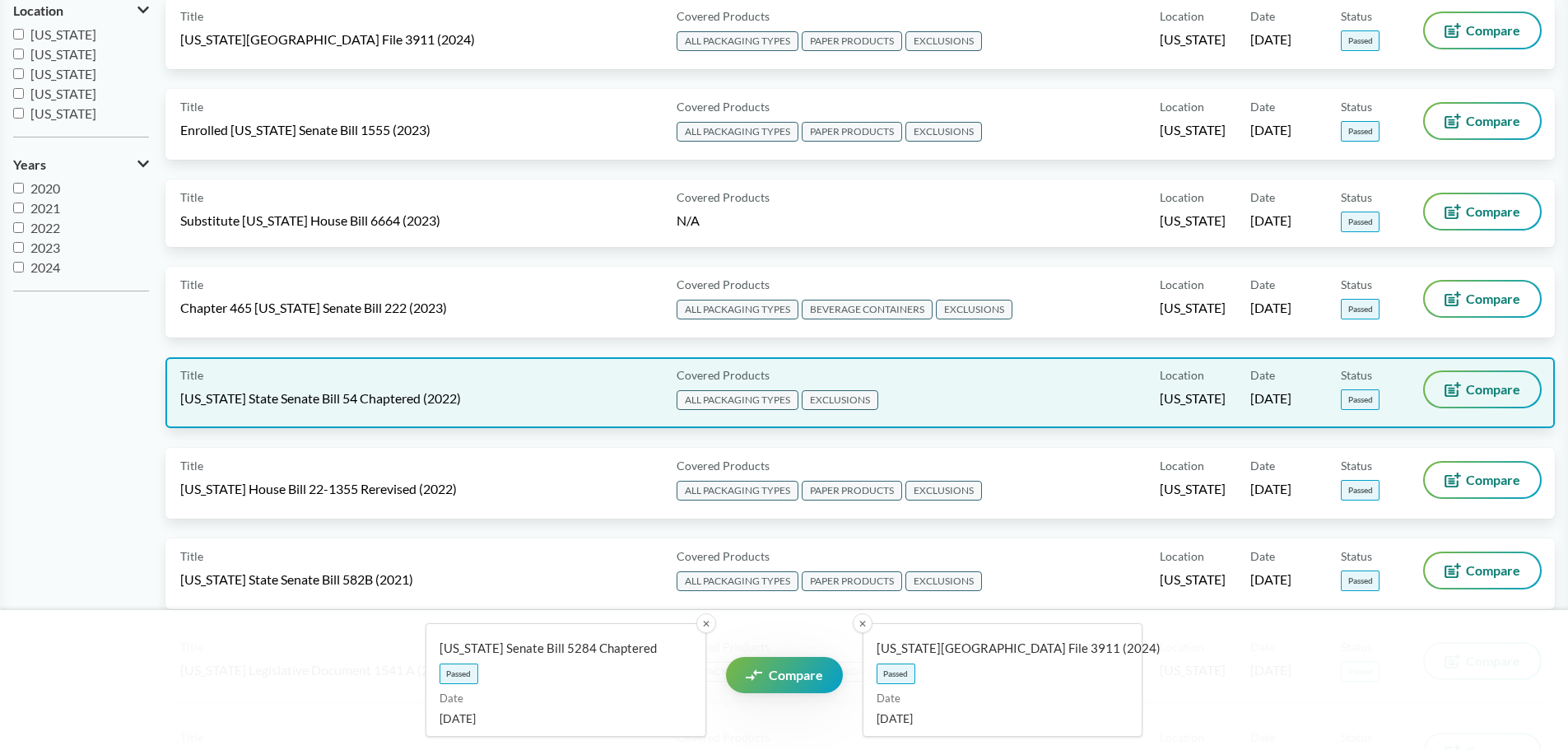
click at [1486, 393] on span "Compare" at bounding box center [1493, 389] width 54 height 13
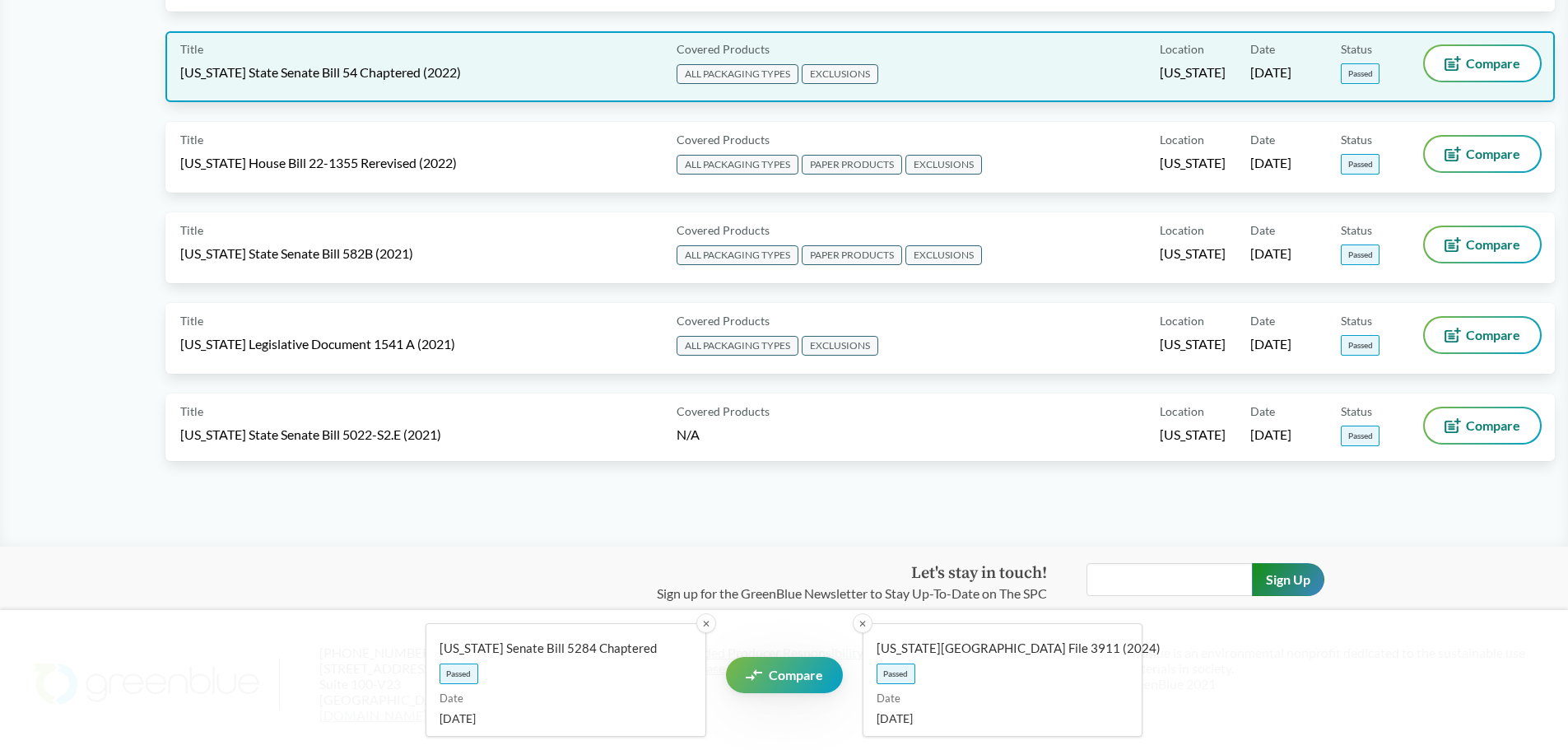
scroll to position [741, 0]
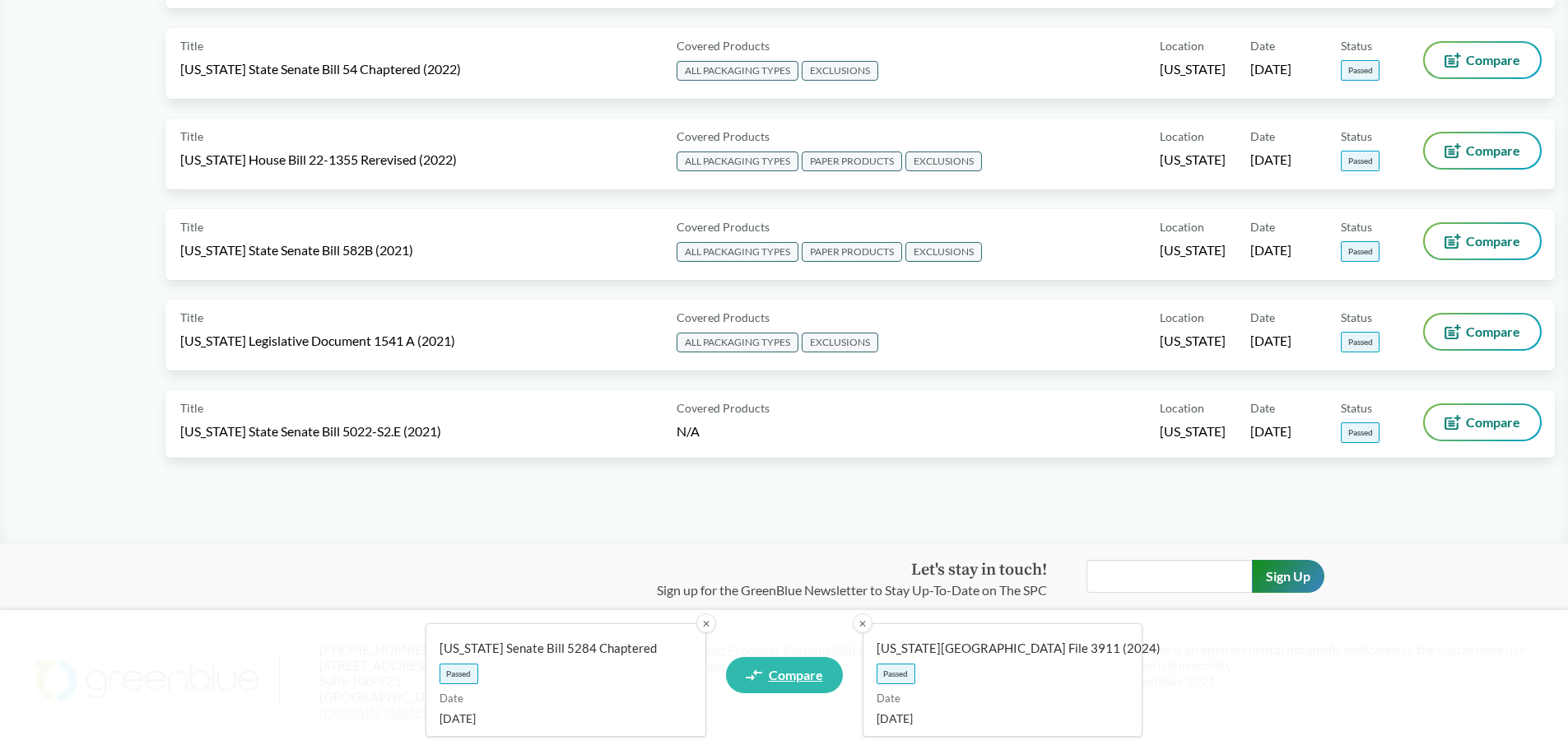
click at [782, 680] on span "Compare" at bounding box center [795, 676] width 54 height 13
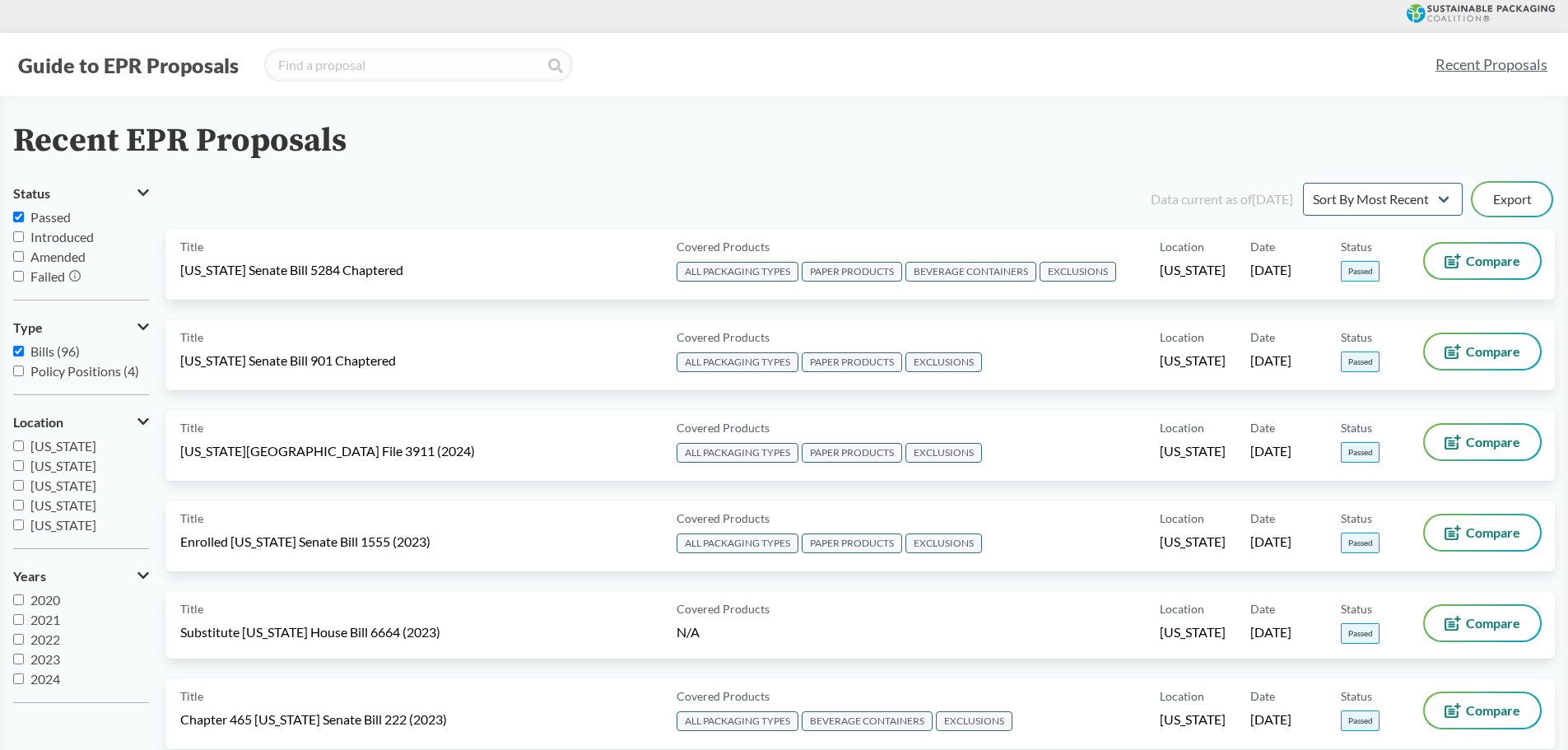
select select "SB5284C"
select select "HF3911"
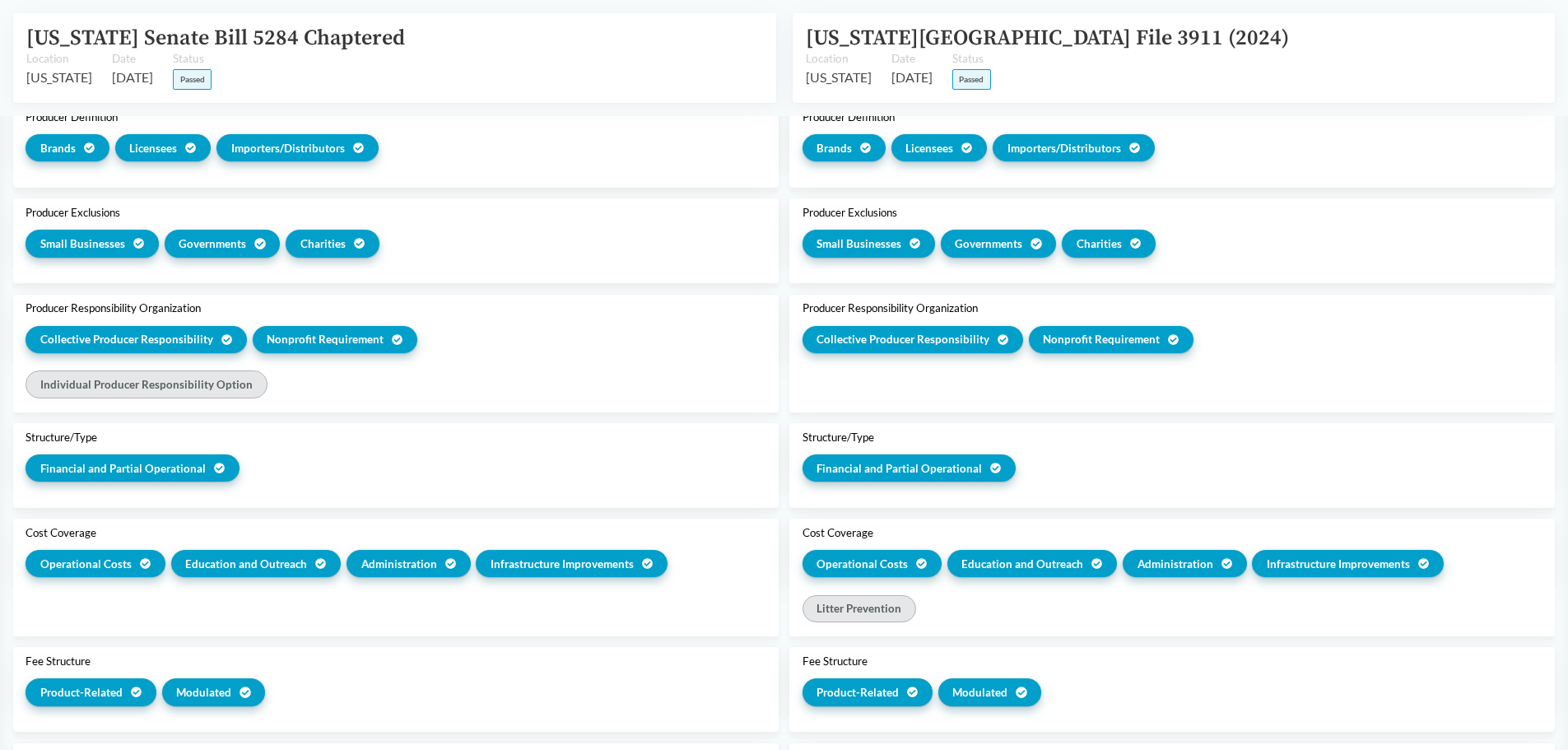
scroll to position [494, 0]
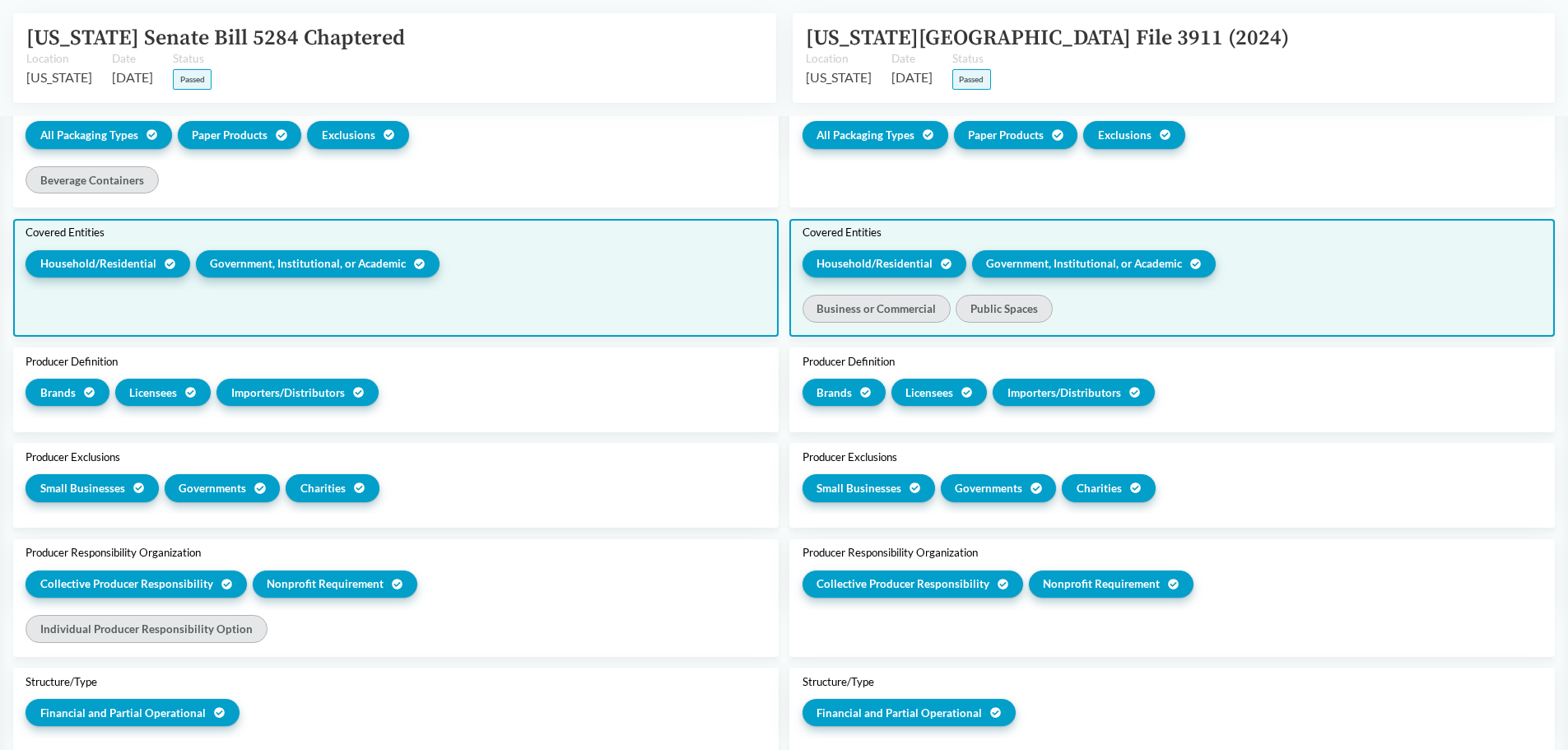
click at [78, 255] on span "Household/​Residential" at bounding box center [98, 262] width 116 height 16
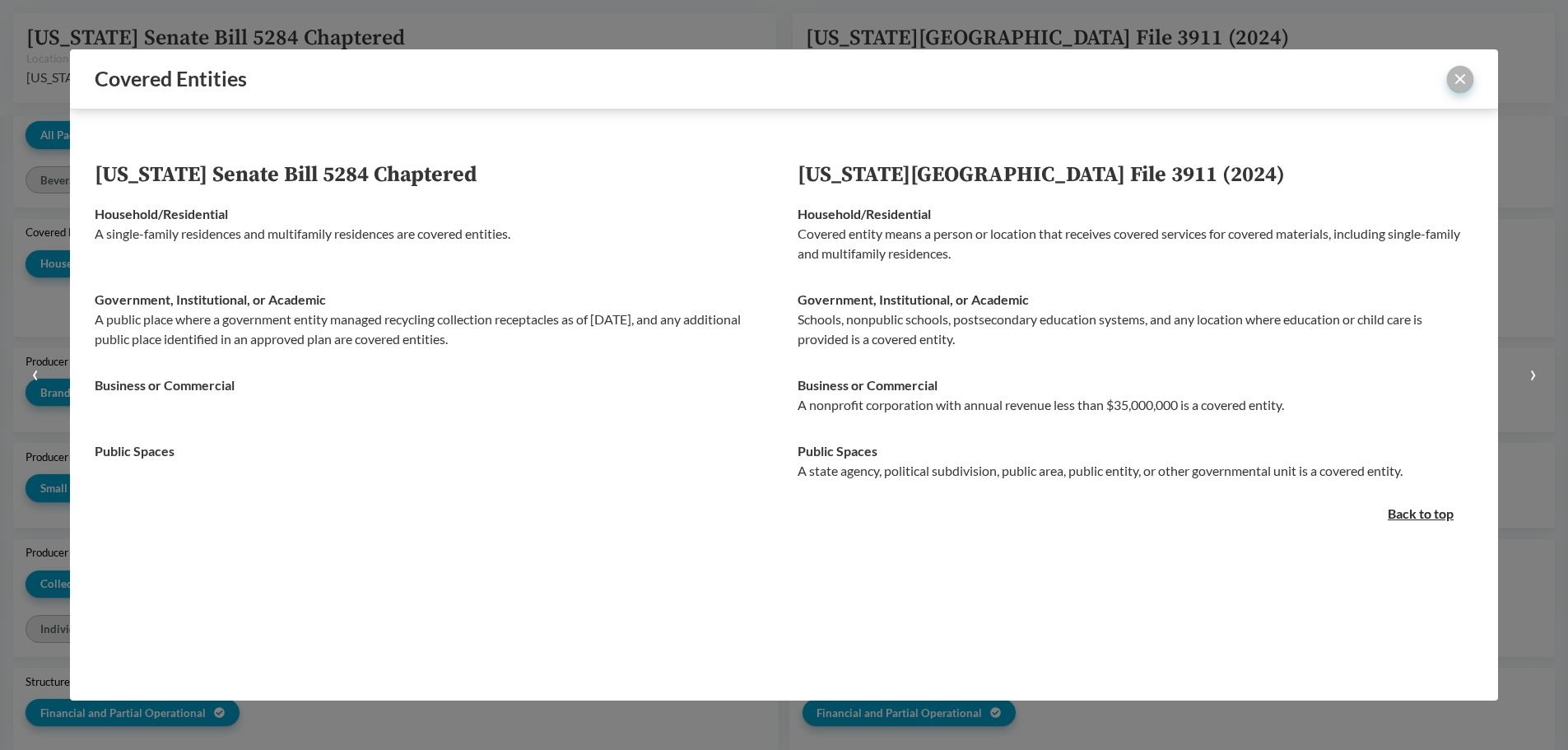
click at [1449, 83] on button "close" at bounding box center [1460, 79] width 27 height 27
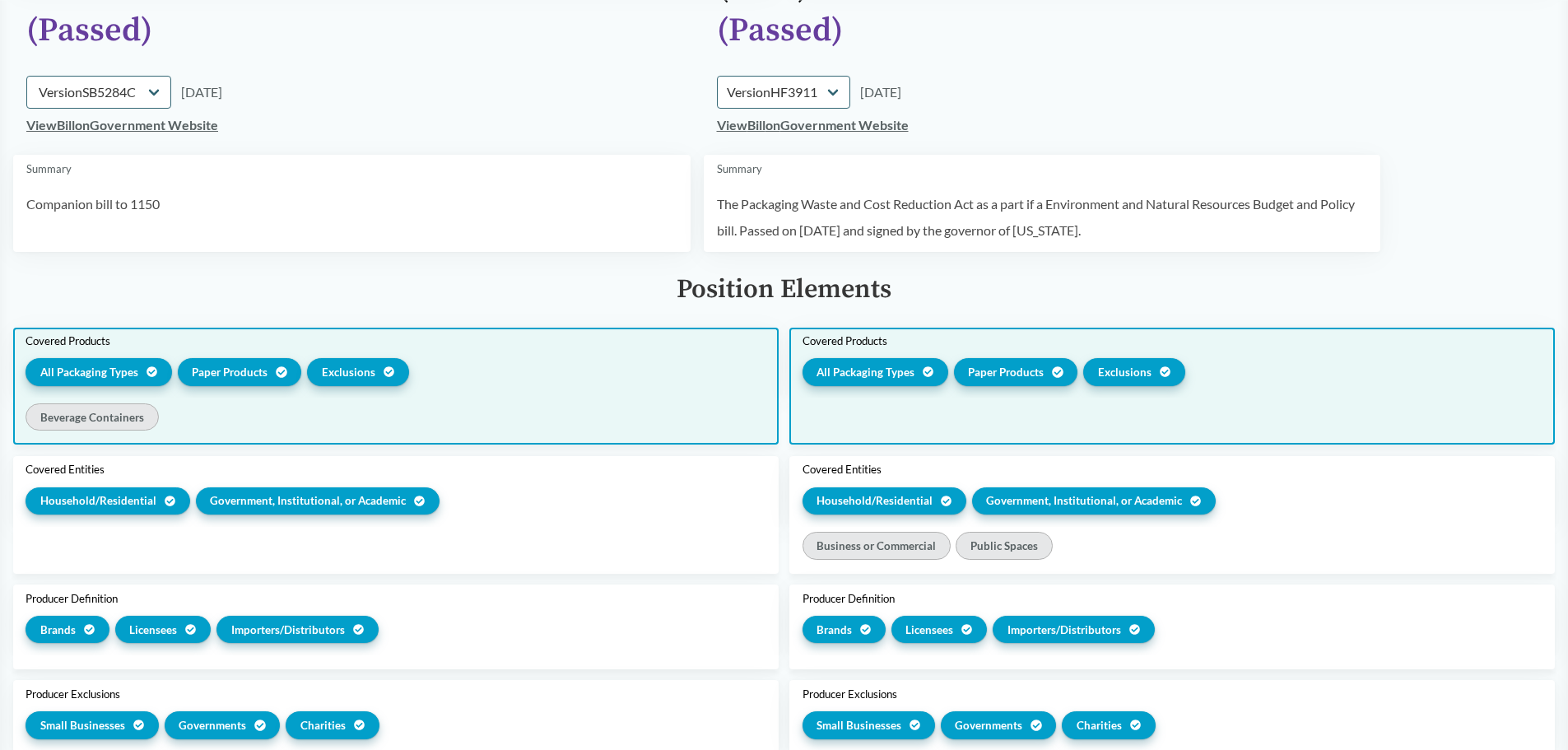
scroll to position [247, 0]
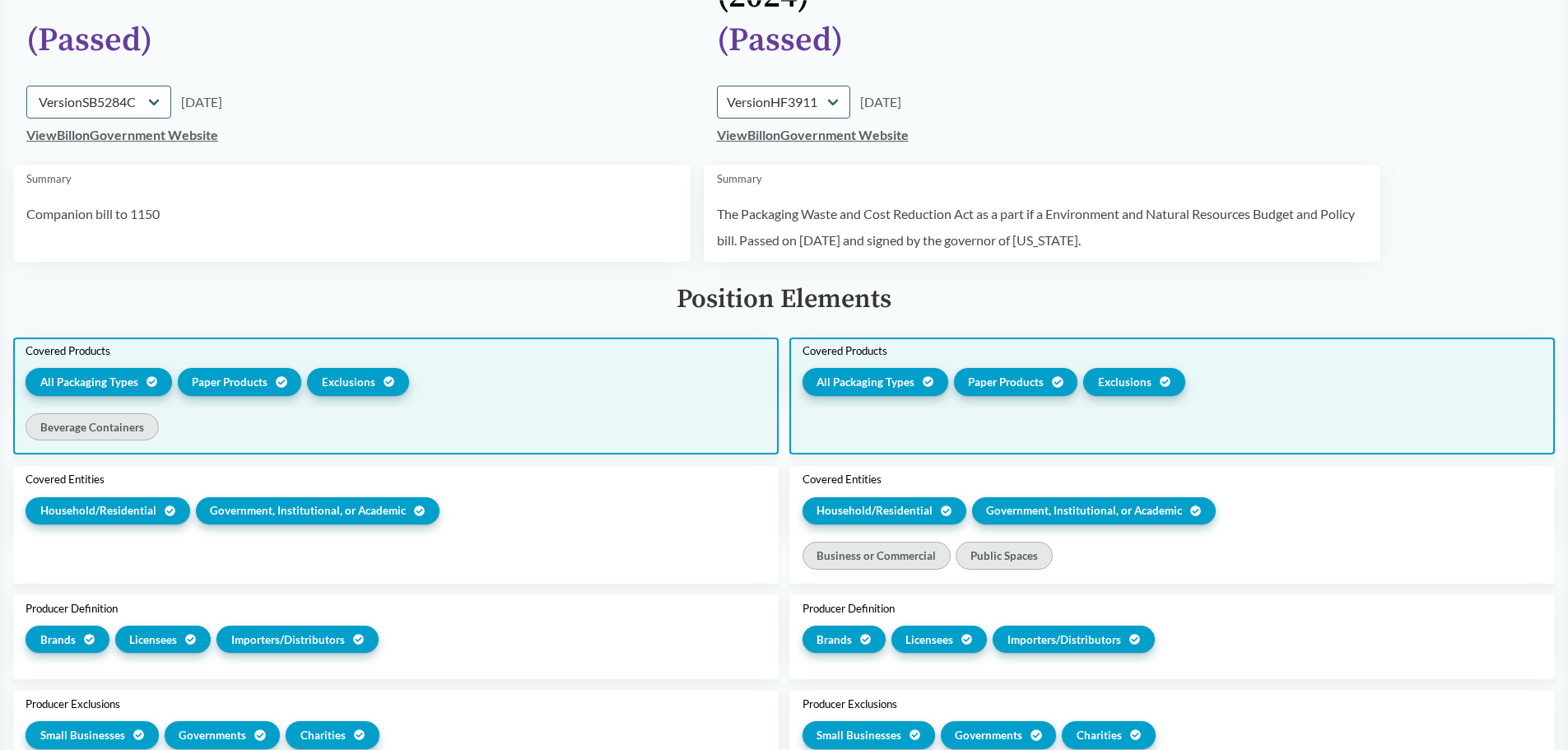
click at [70, 374] on span "All Packaging Types" at bounding box center [89, 382] width 98 height 16
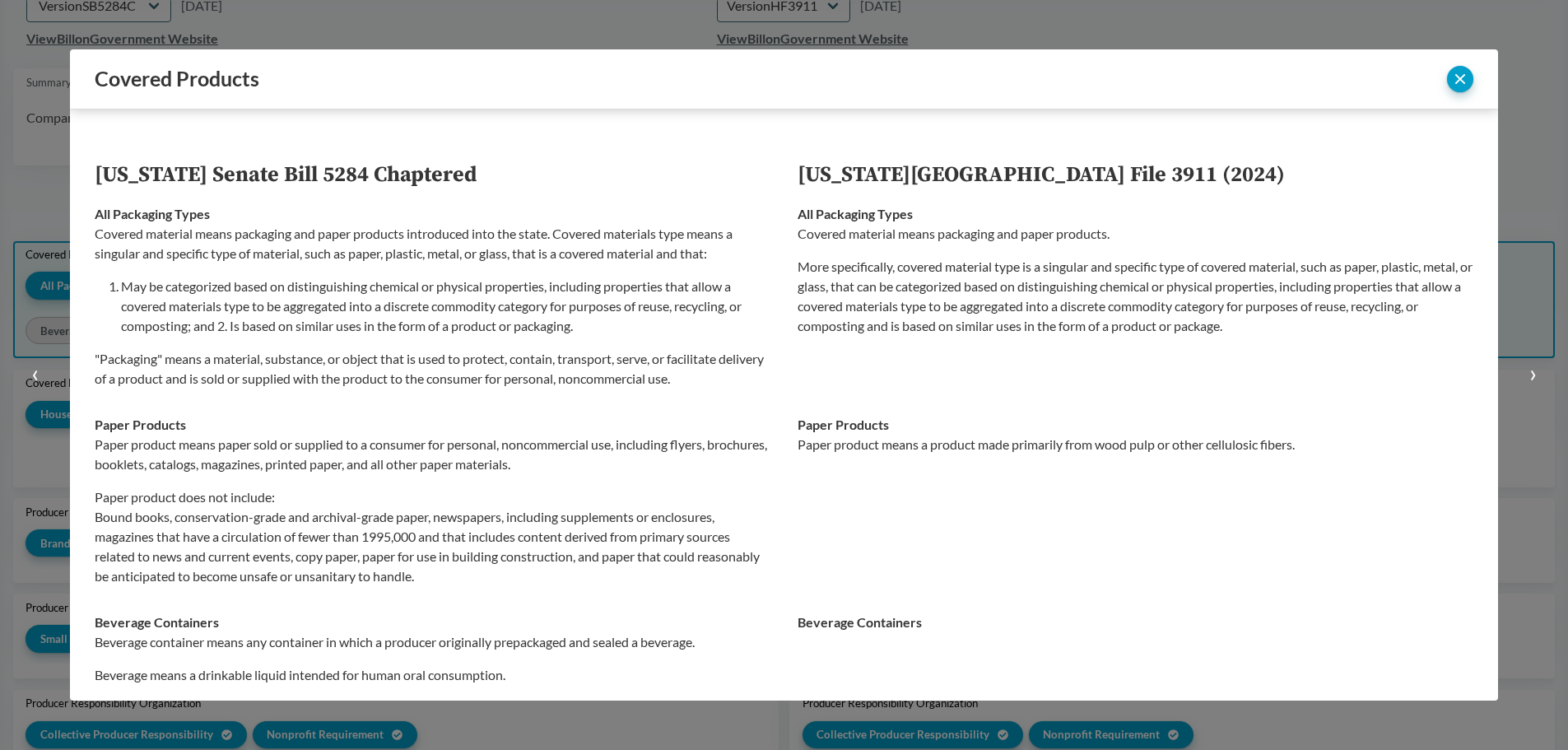
scroll to position [151, 0]
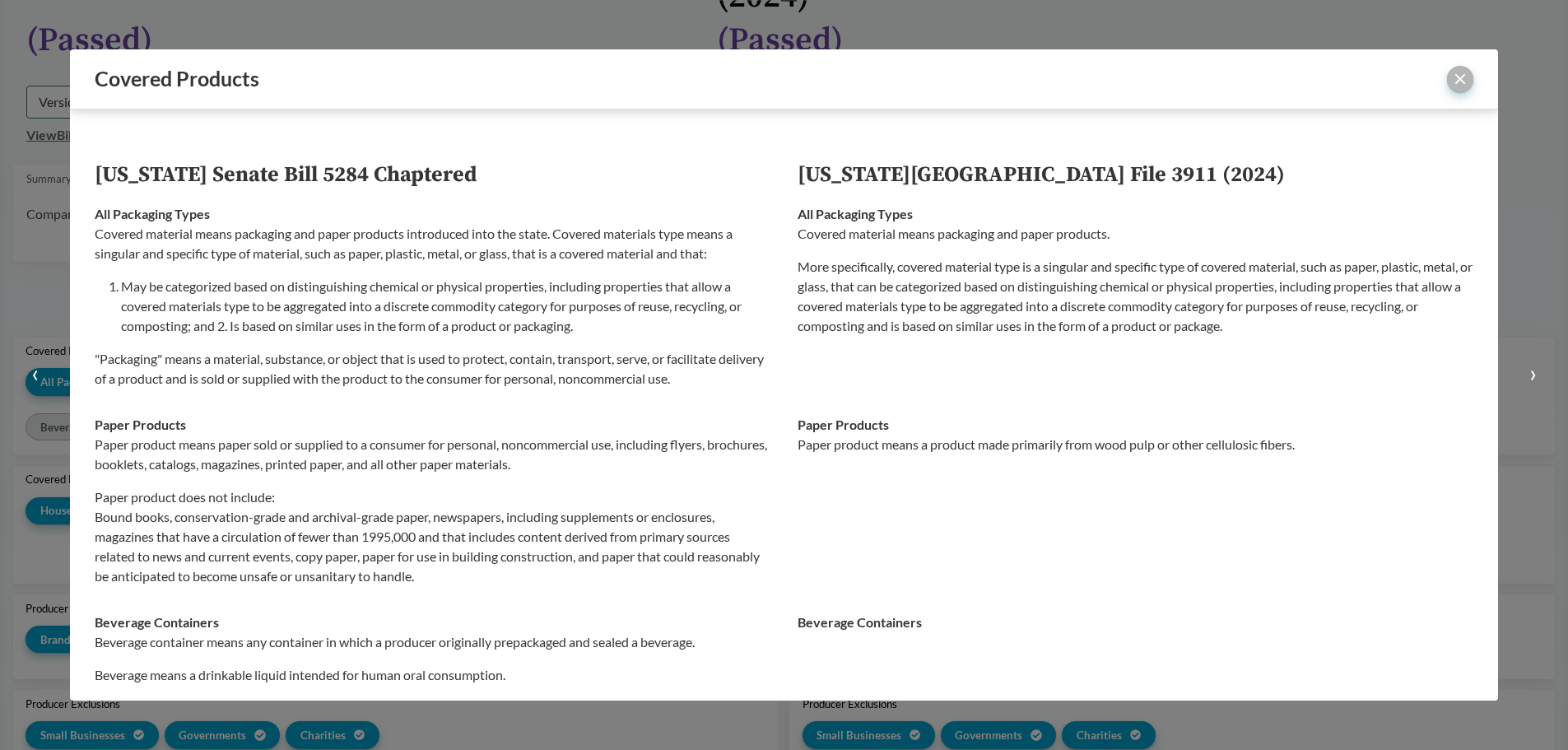
click at [1463, 80] on button "close" at bounding box center [1460, 79] width 27 height 27
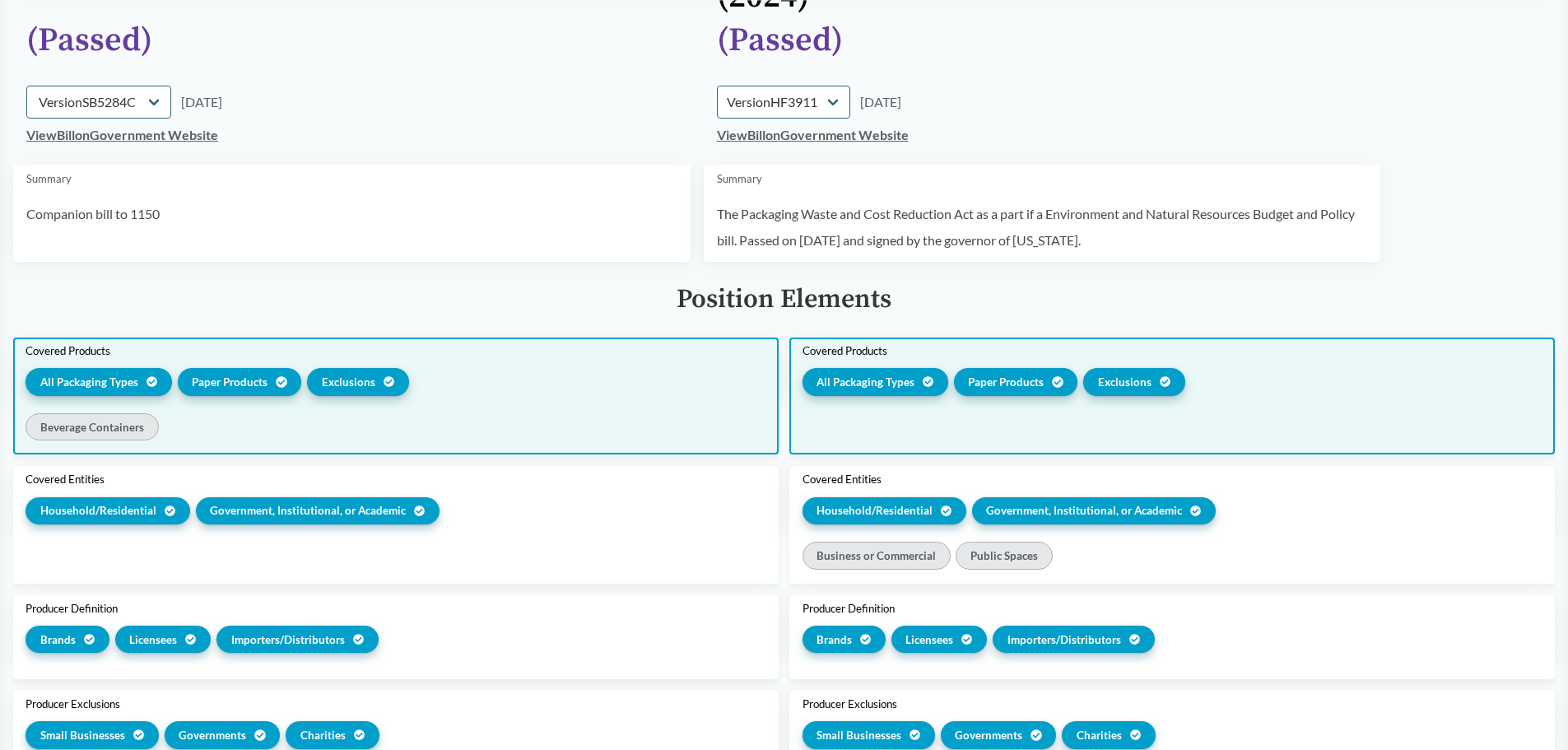
click at [1004, 374] on span "Paper Products" at bounding box center [1005, 382] width 75 height 16
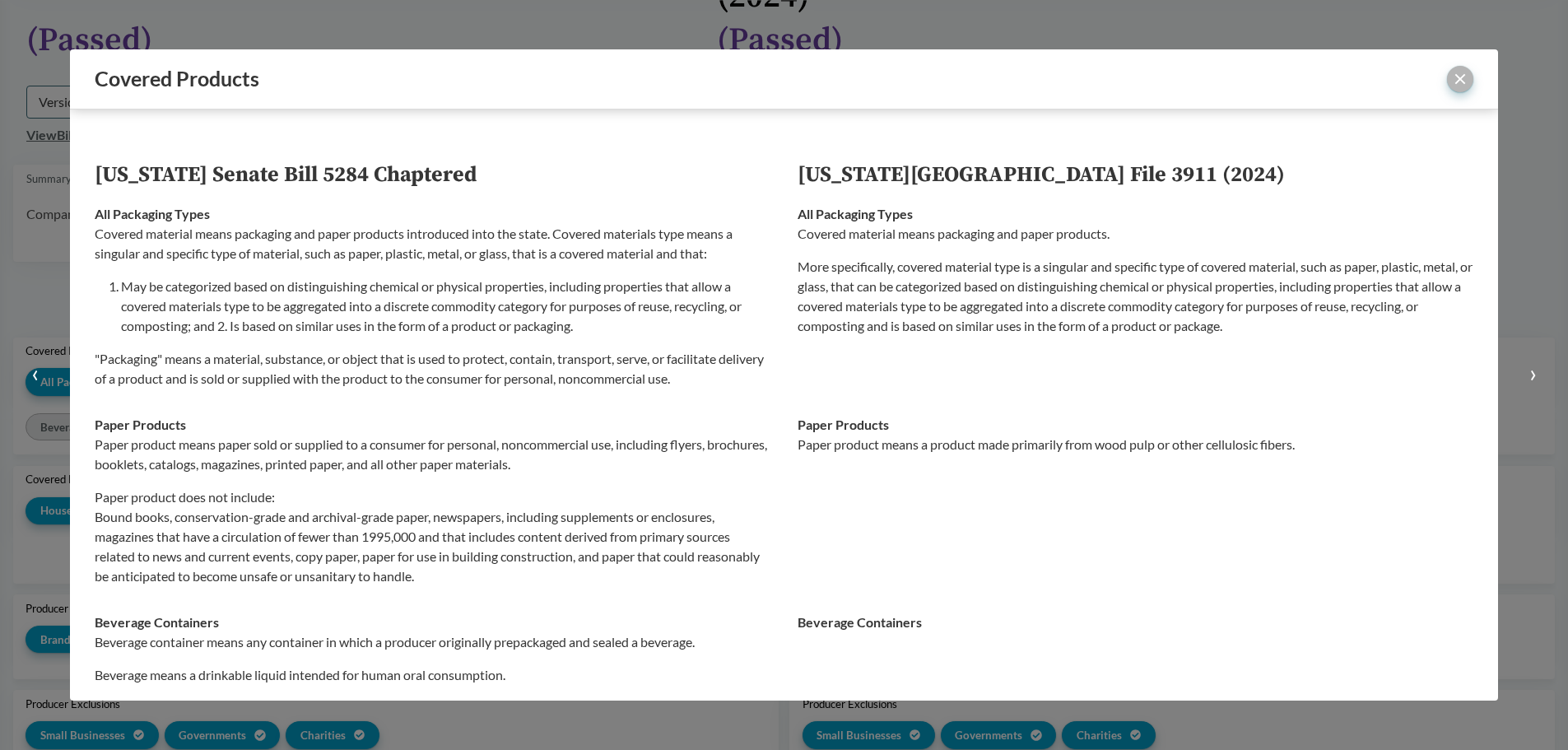
click at [1467, 79] on button "close" at bounding box center [1460, 79] width 27 height 27
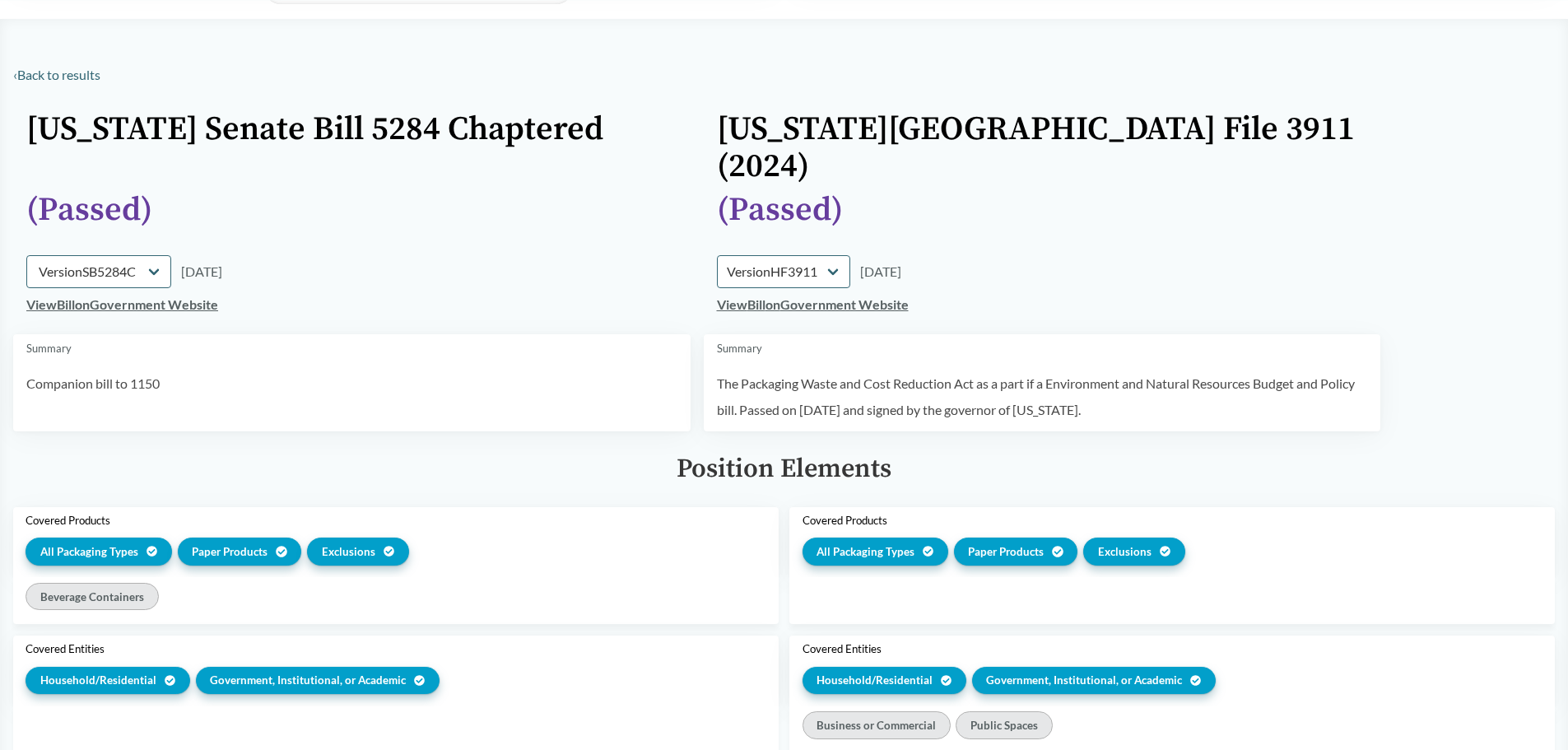
scroll to position [0, 0]
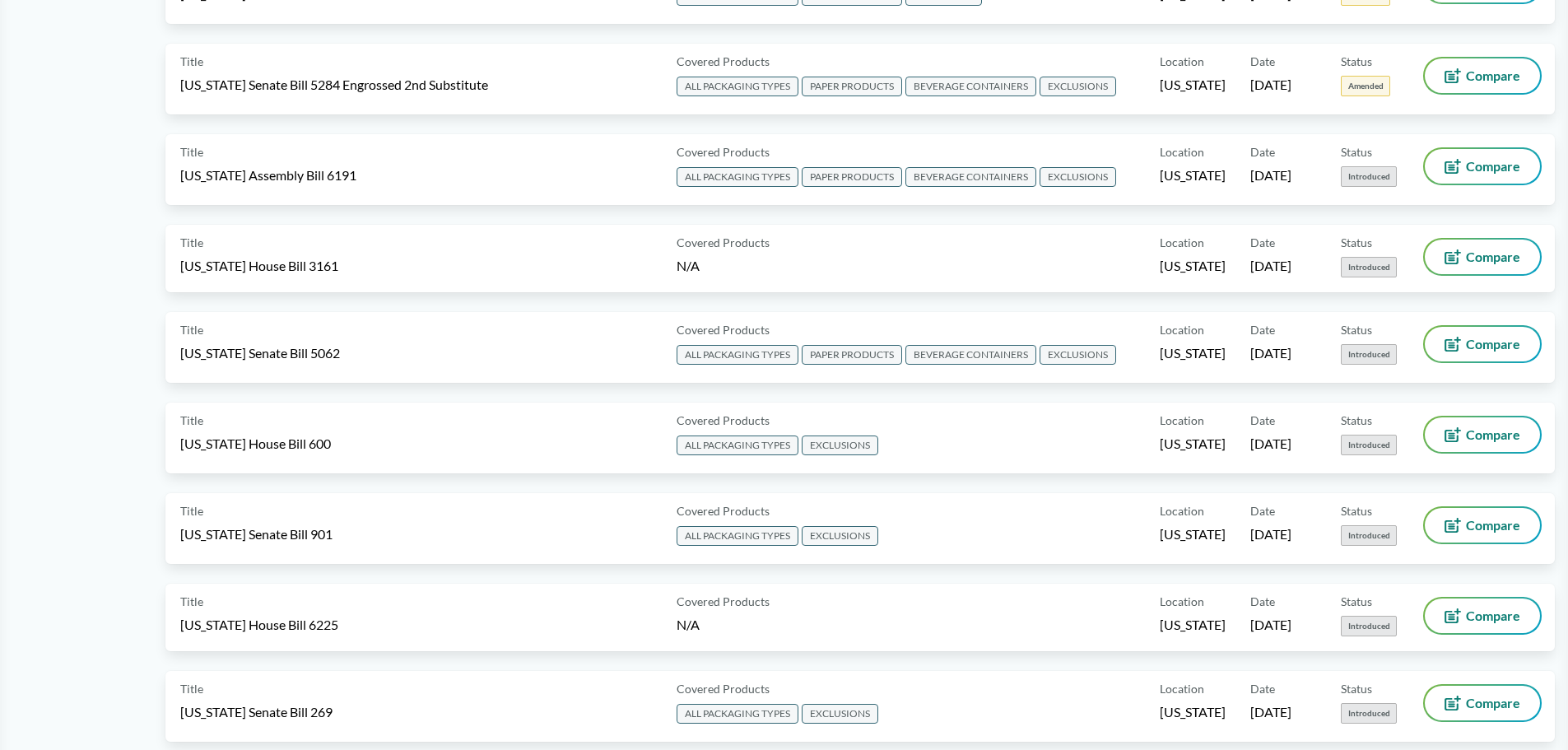
scroll to position [988, 0]
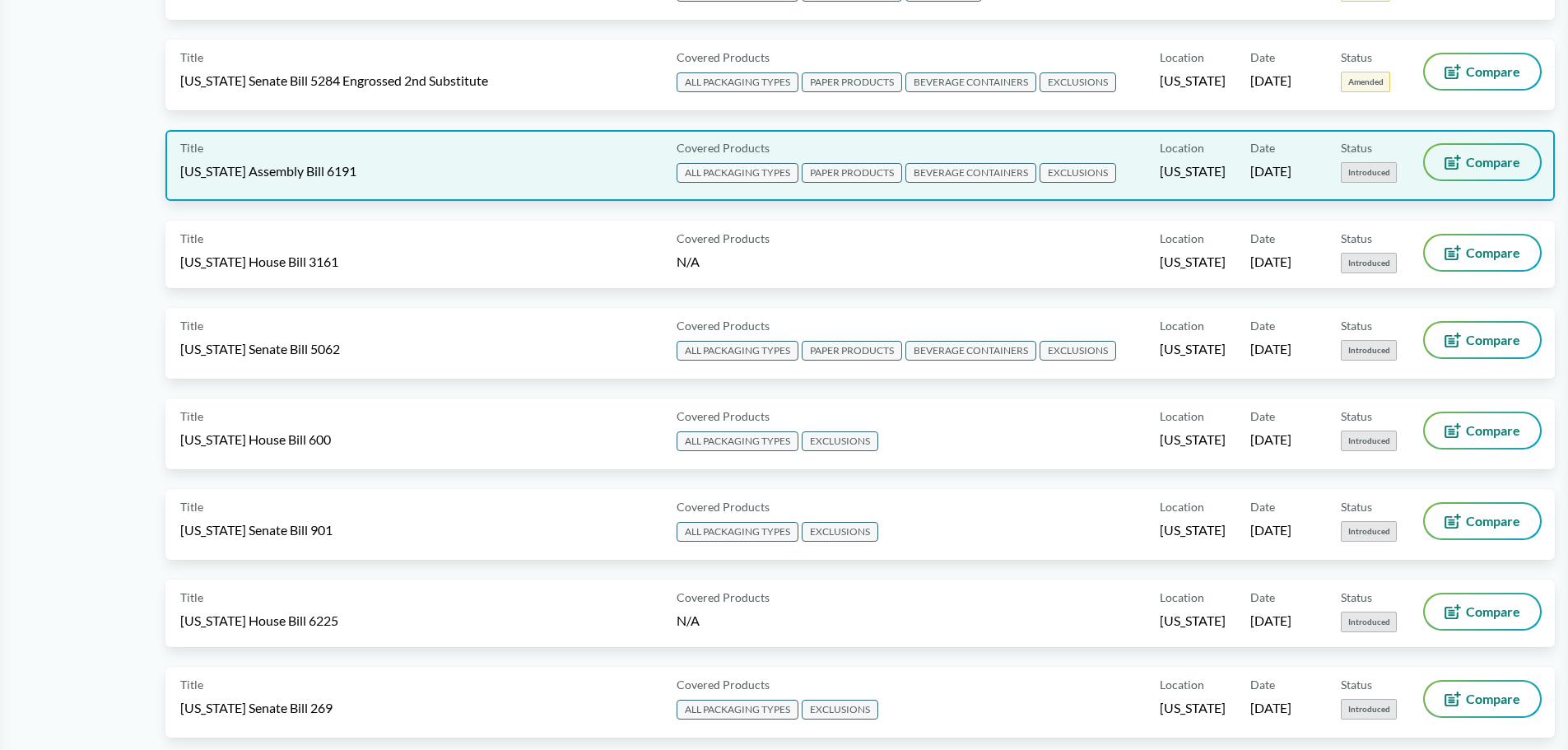
click at [1486, 164] on span "Compare" at bounding box center [1493, 162] width 54 height 13
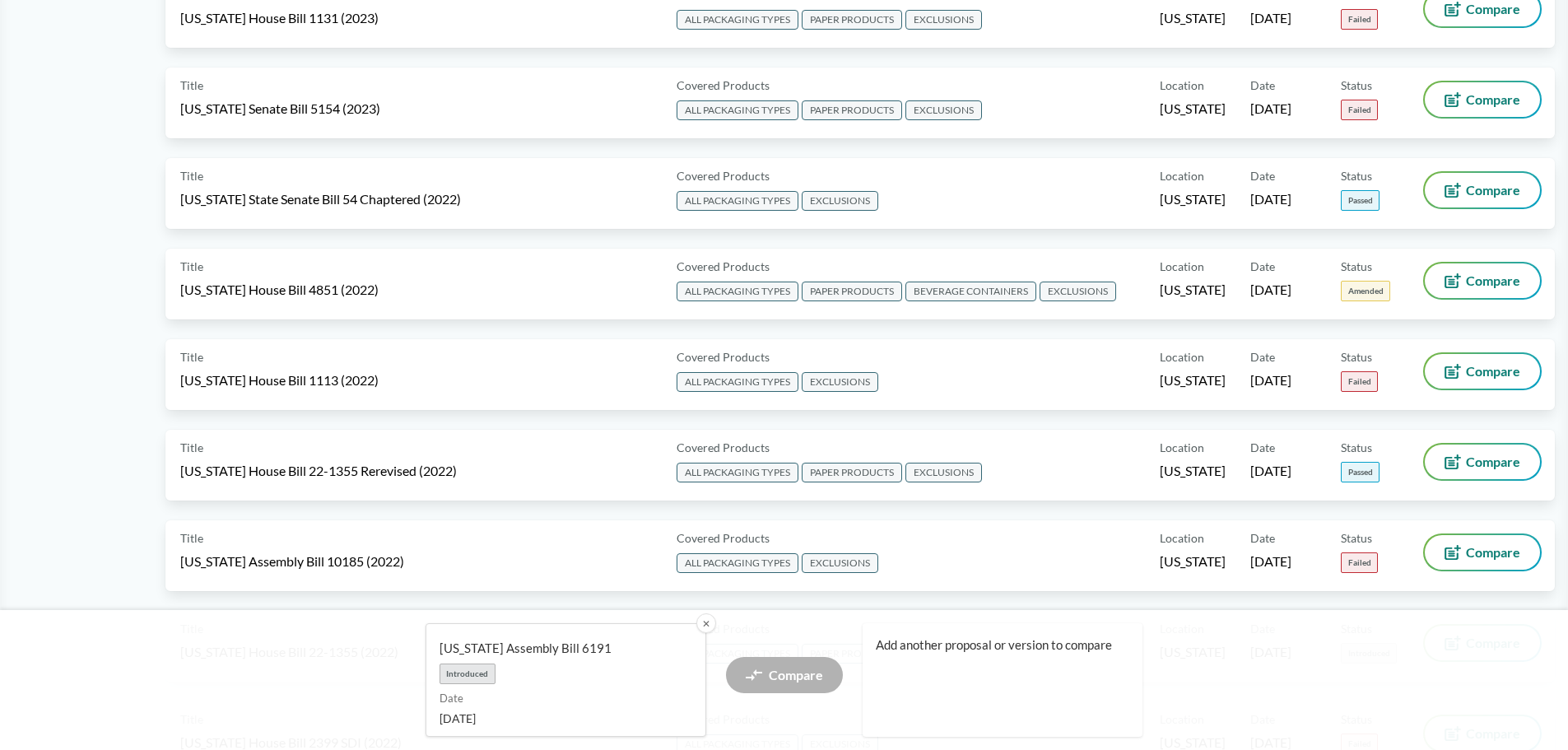
scroll to position [5845, 0]
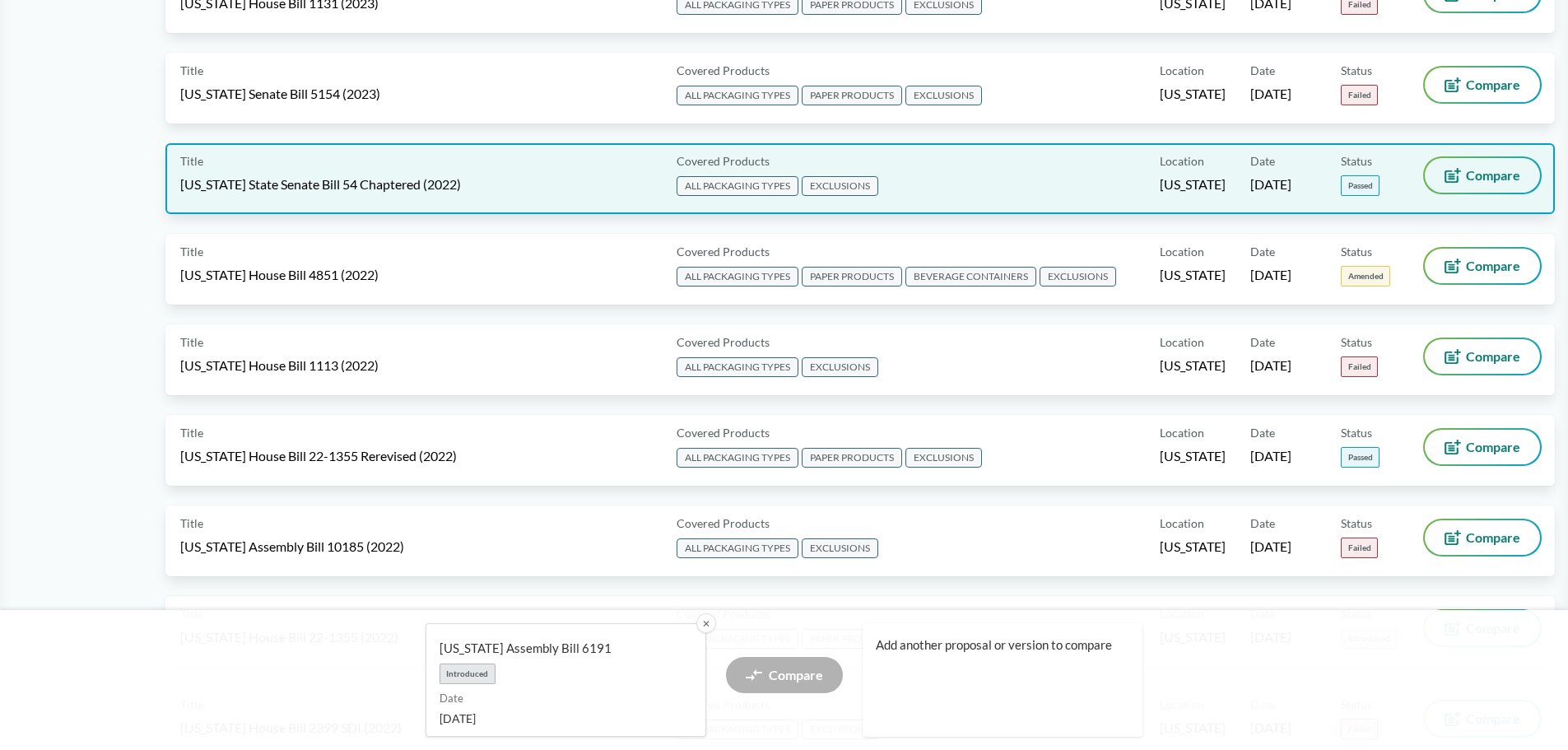
click at [1463, 176] on button "Compare" at bounding box center [1482, 176] width 115 height 34
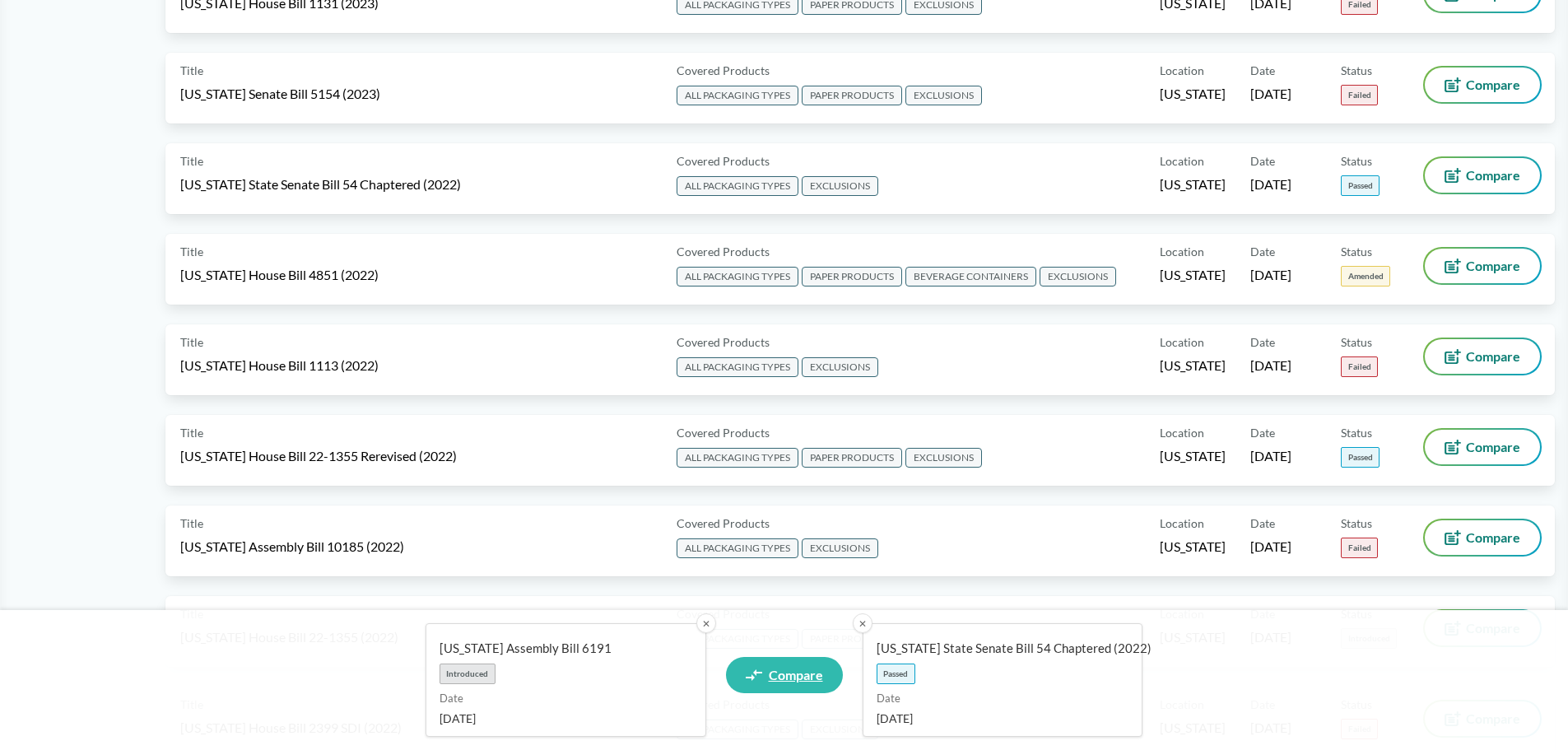
click at [758, 675] on icon at bounding box center [753, 675] width 16 height 12
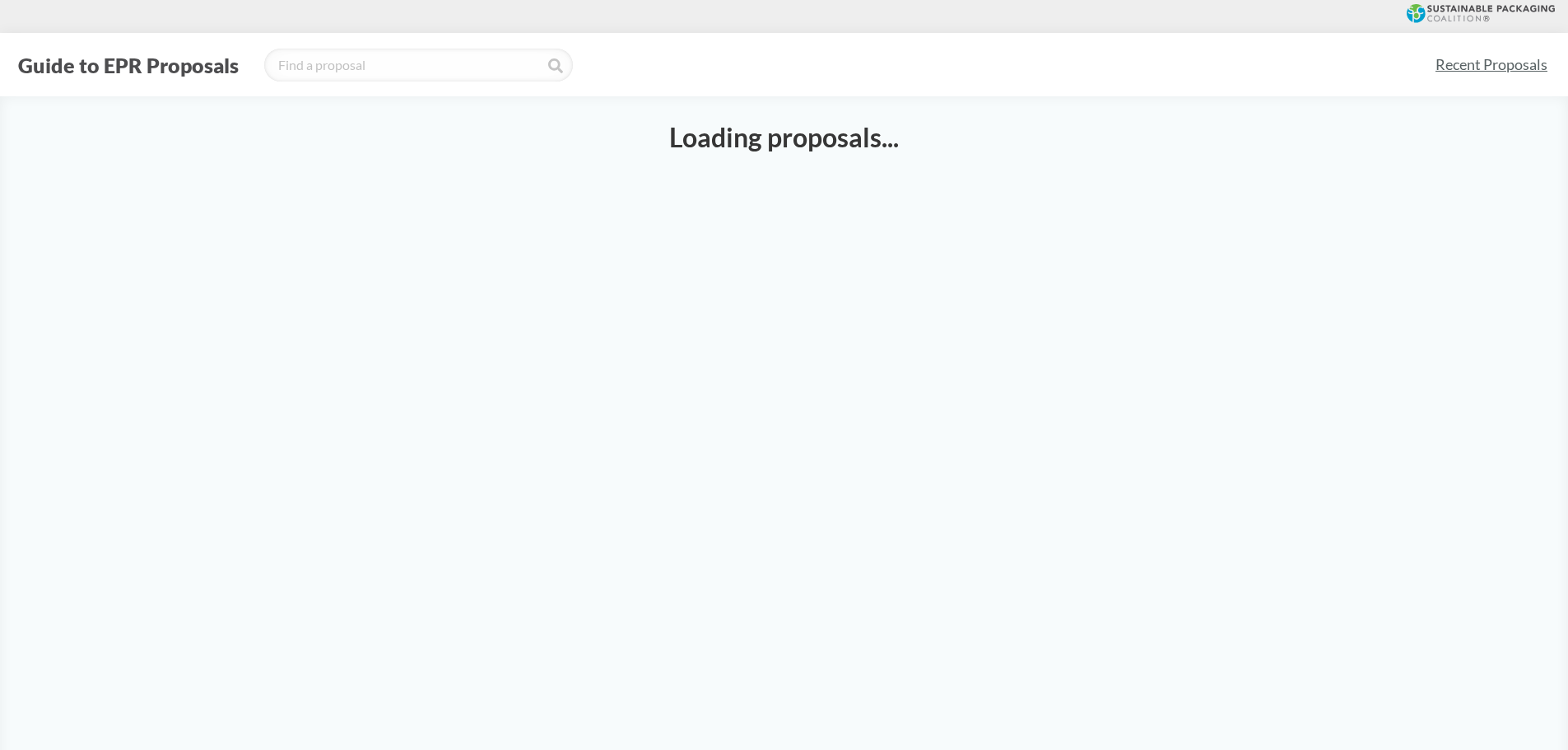
select select "SB54CH"
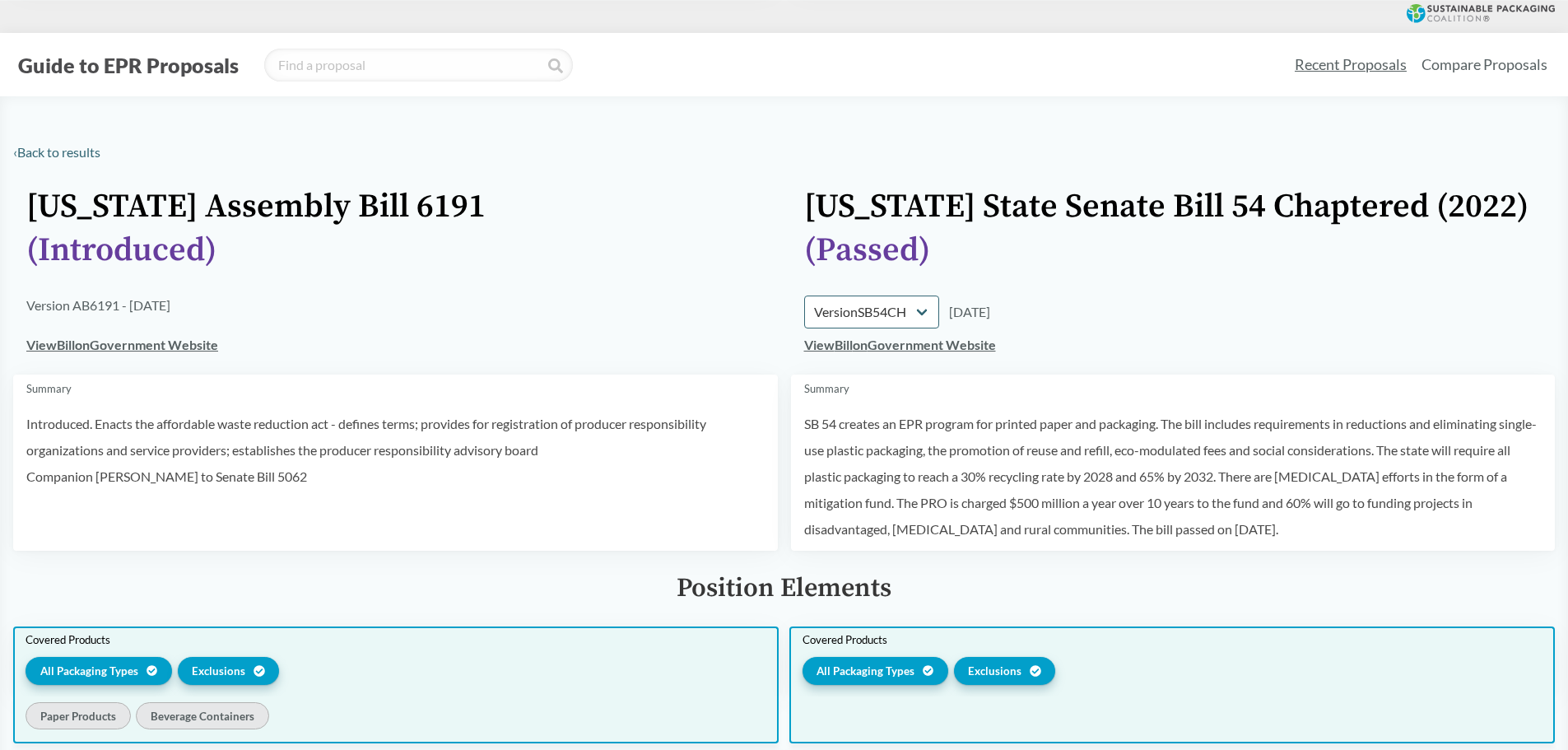
click at [865, 669] on span "All Packaging Types" at bounding box center [865, 671] width 98 height 16
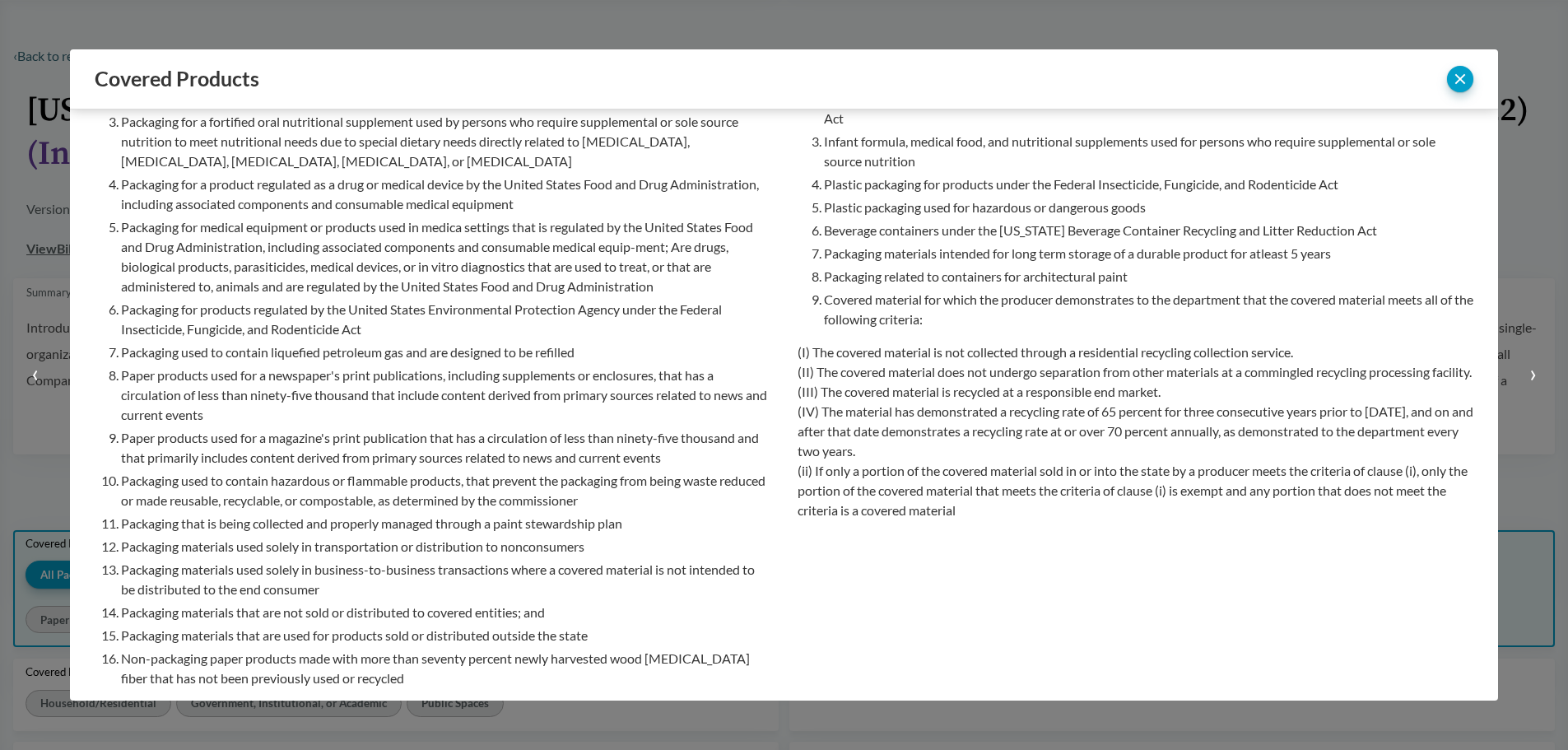
scroll to position [576, 0]
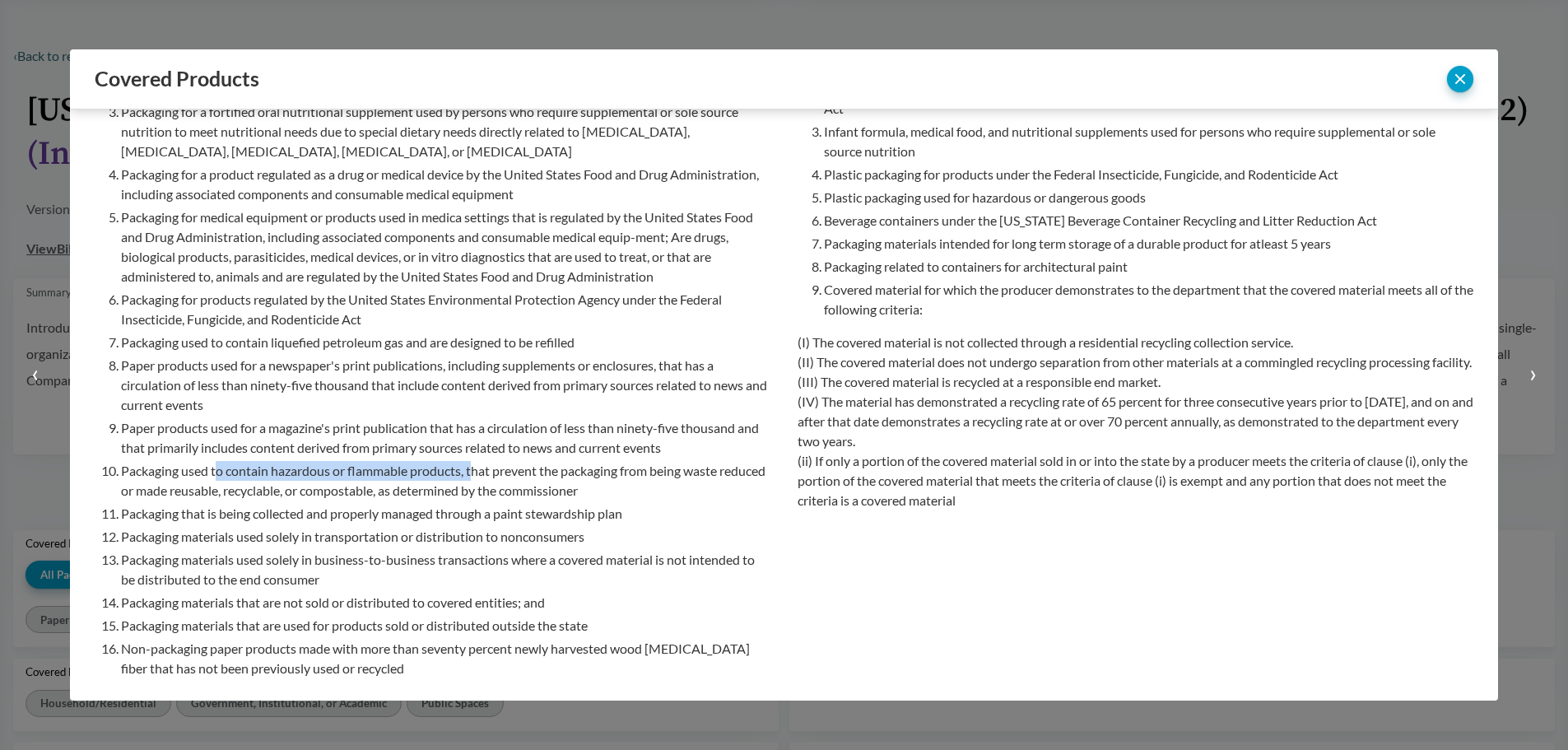
drag, startPoint x: 217, startPoint y: 469, endPoint x: 475, endPoint y: 477, distance: 258.1
click at [475, 477] on li "Packaging used to contain hazardous or flammable products, that prevent the pac…" at bounding box center [446, 480] width 650 height 39
click at [742, 654] on li "Non-packaging paper products made with more than seventy percent newly harveste…" at bounding box center [446, 658] width 650 height 39
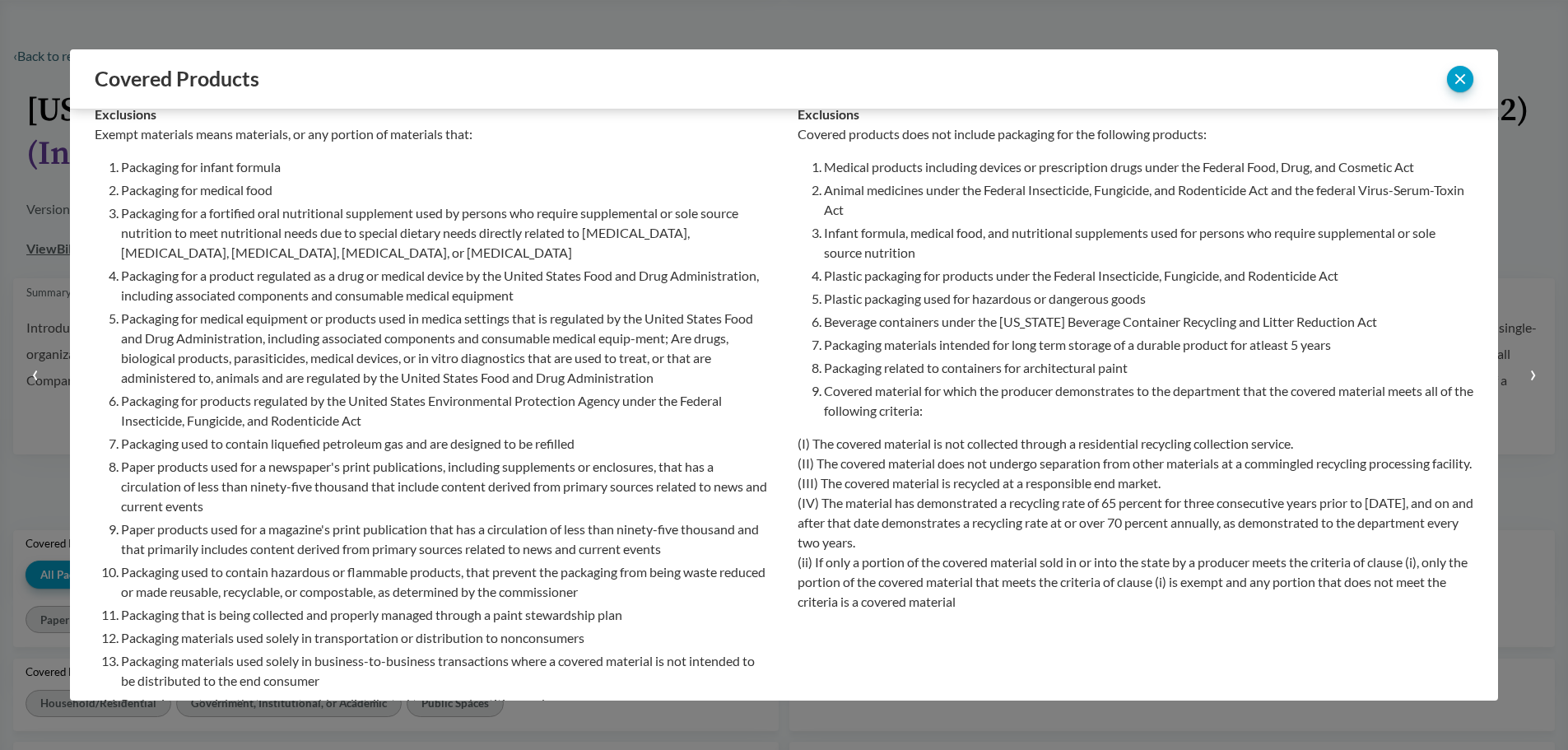
scroll to position [466, 0]
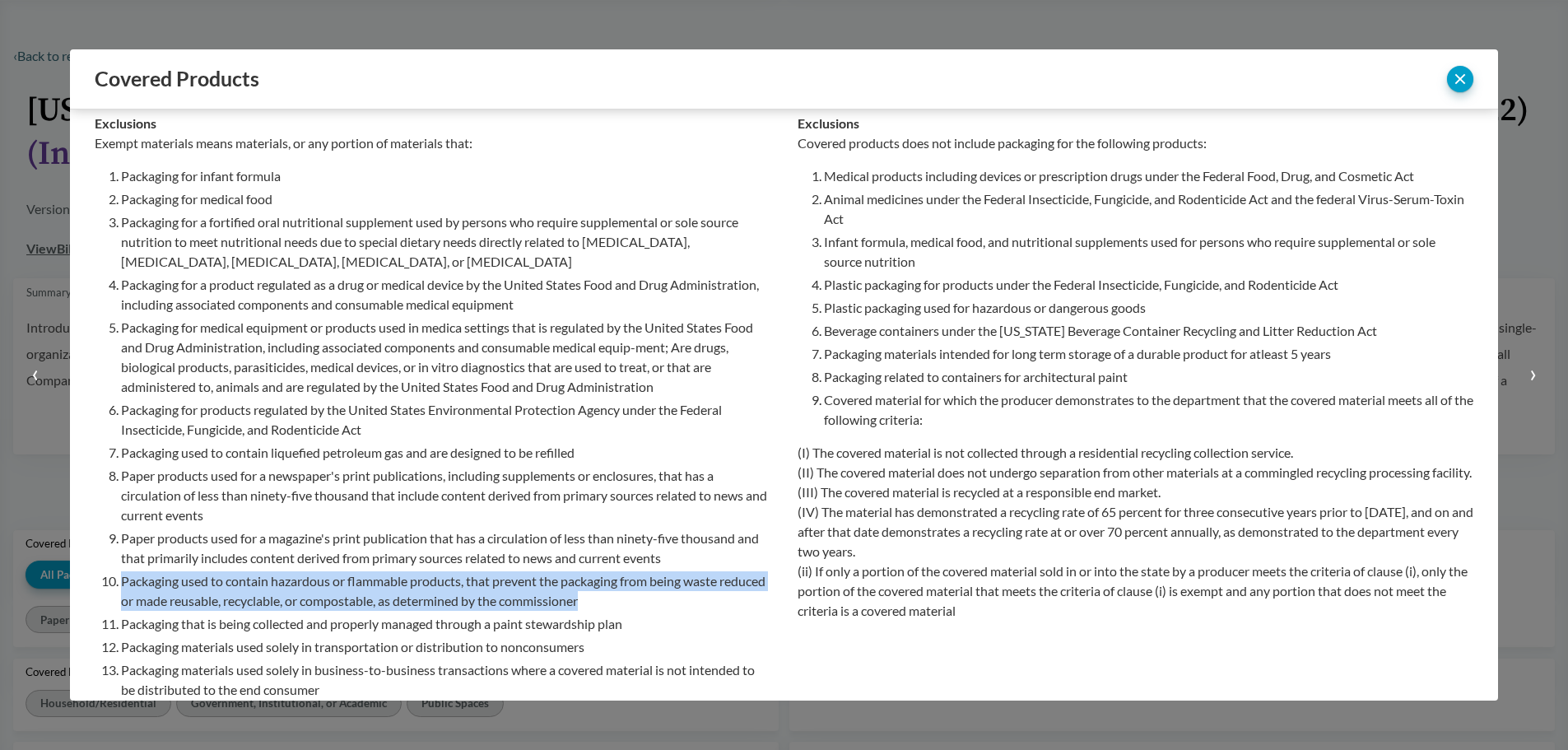
drag, startPoint x: 121, startPoint y: 577, endPoint x: 639, endPoint y: 601, distance: 518.6
click at [639, 601] on li "Packaging used to contain hazardous or flammable products, that prevent the pac…" at bounding box center [446, 591] width 650 height 39
